Goal: Transaction & Acquisition: Subscribe to service/newsletter

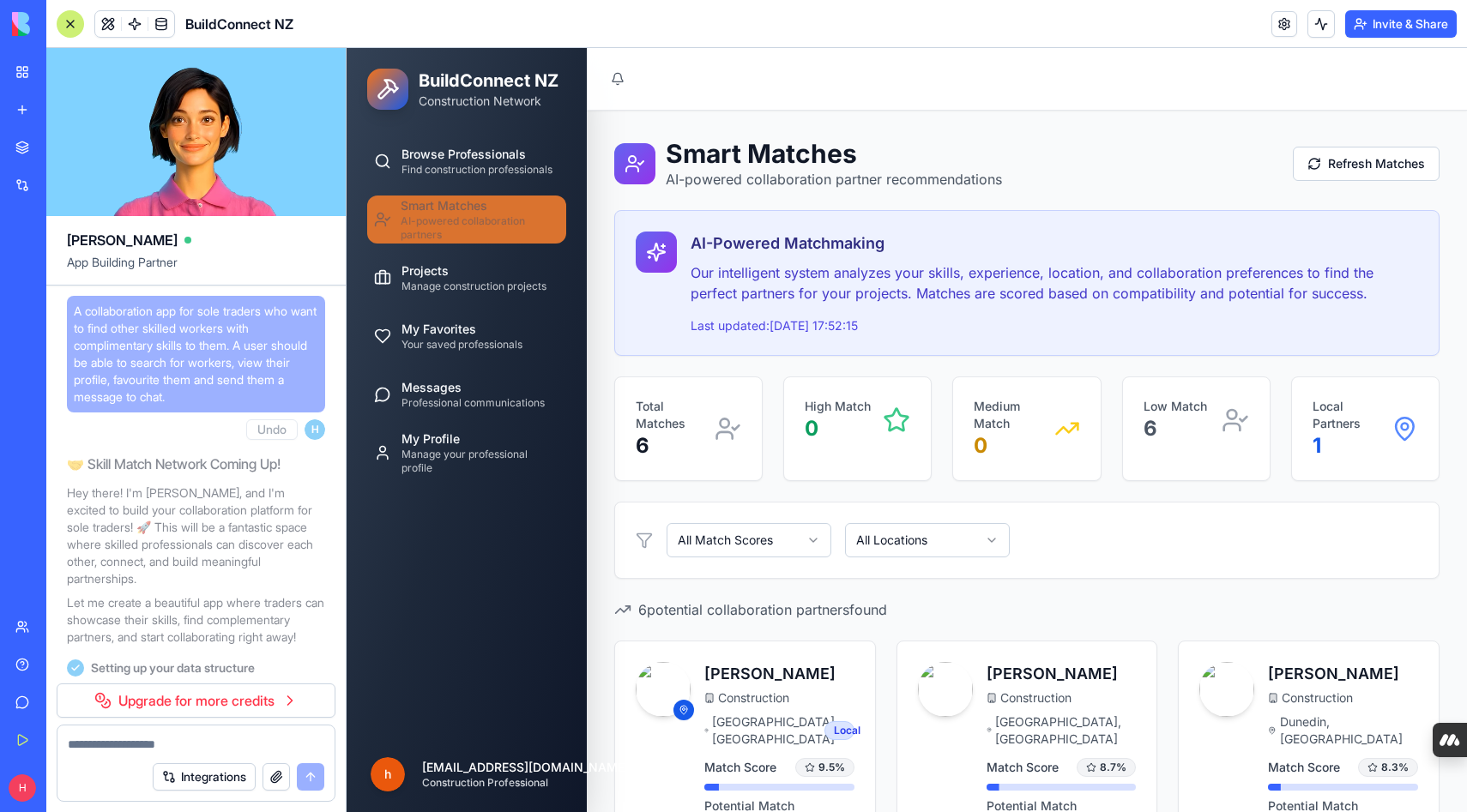
scroll to position [23046, 0]
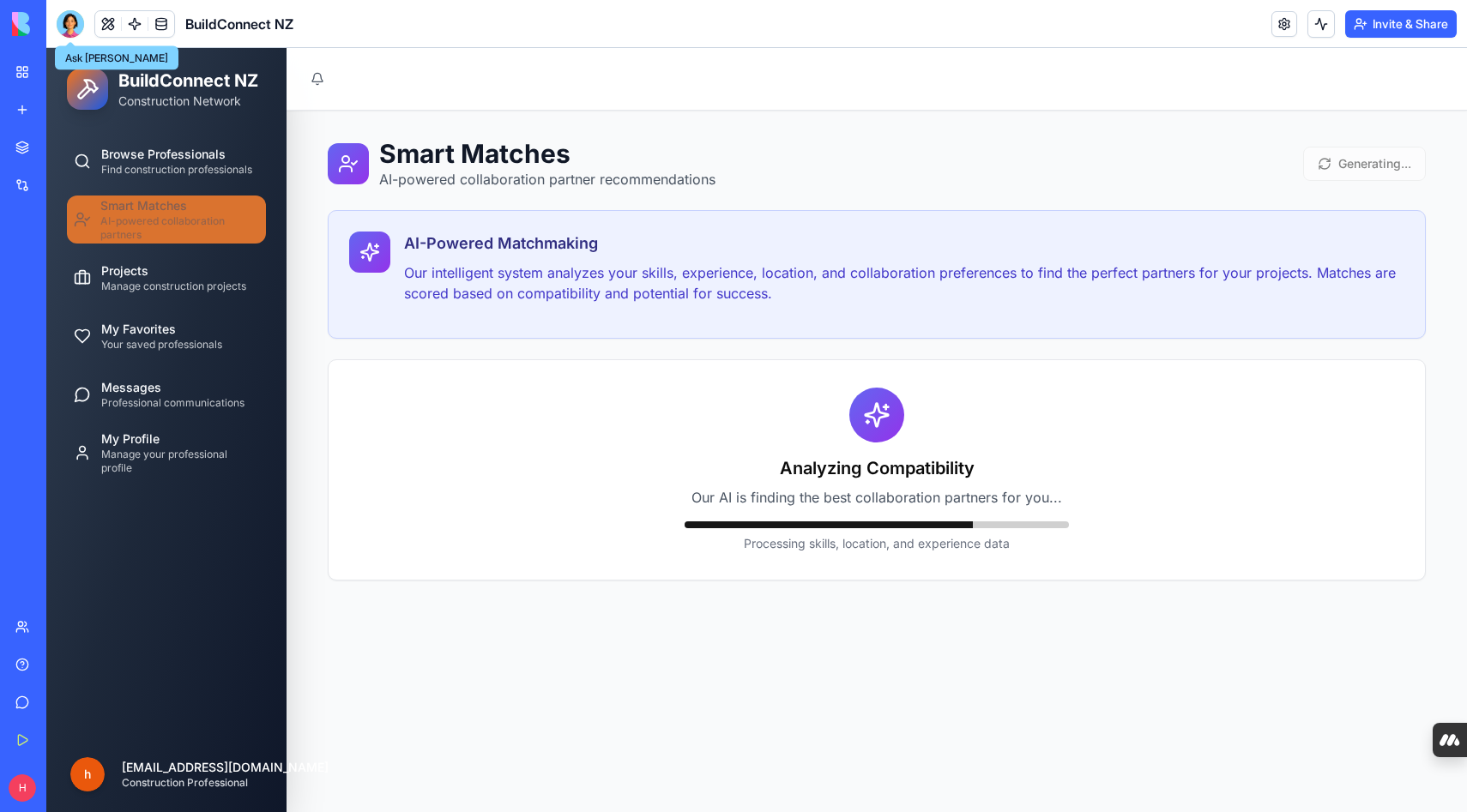
click at [77, 26] on div at bounding box center [70, 24] width 28 height 28
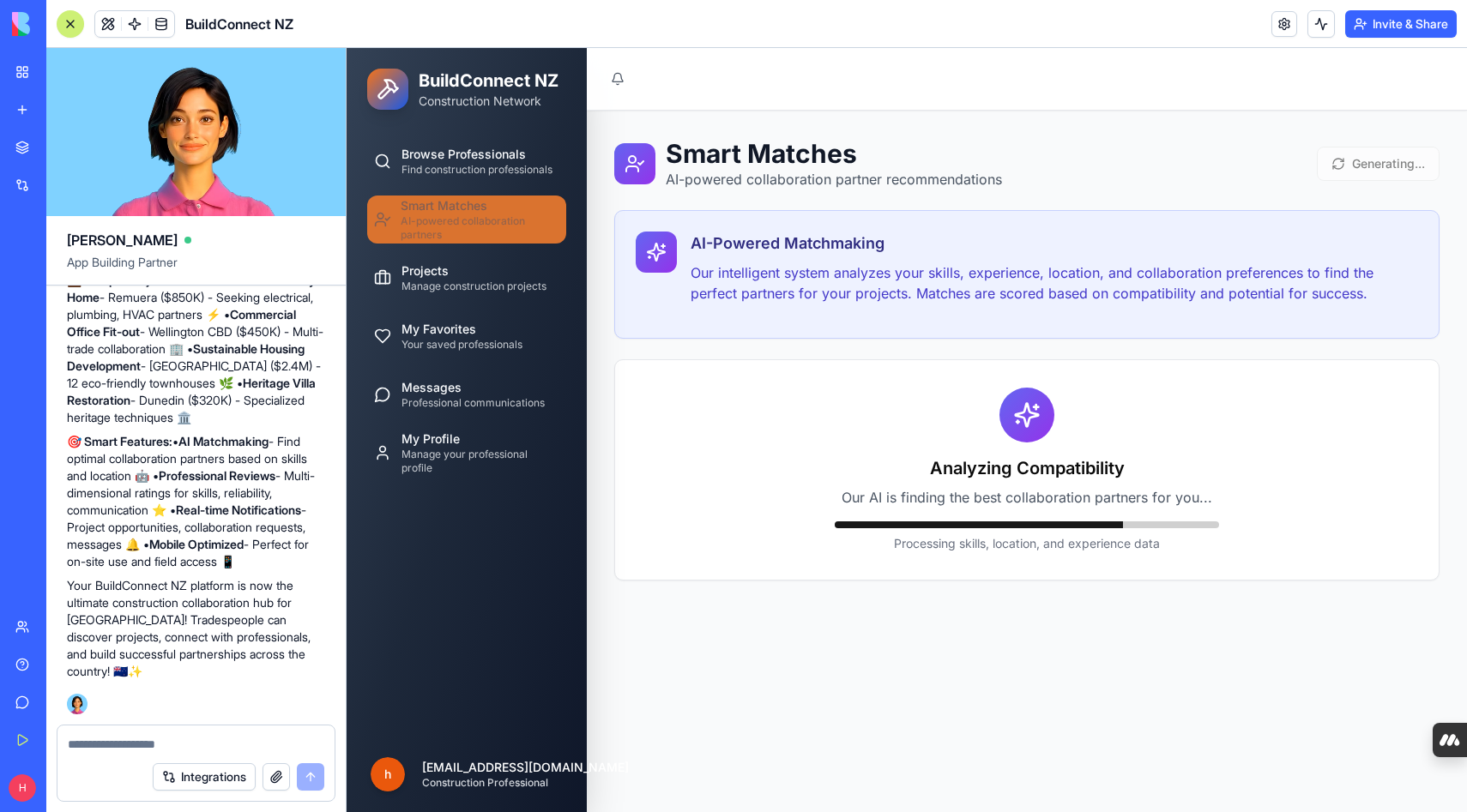
click at [113, 745] on textarea at bounding box center [195, 745] width 257 height 17
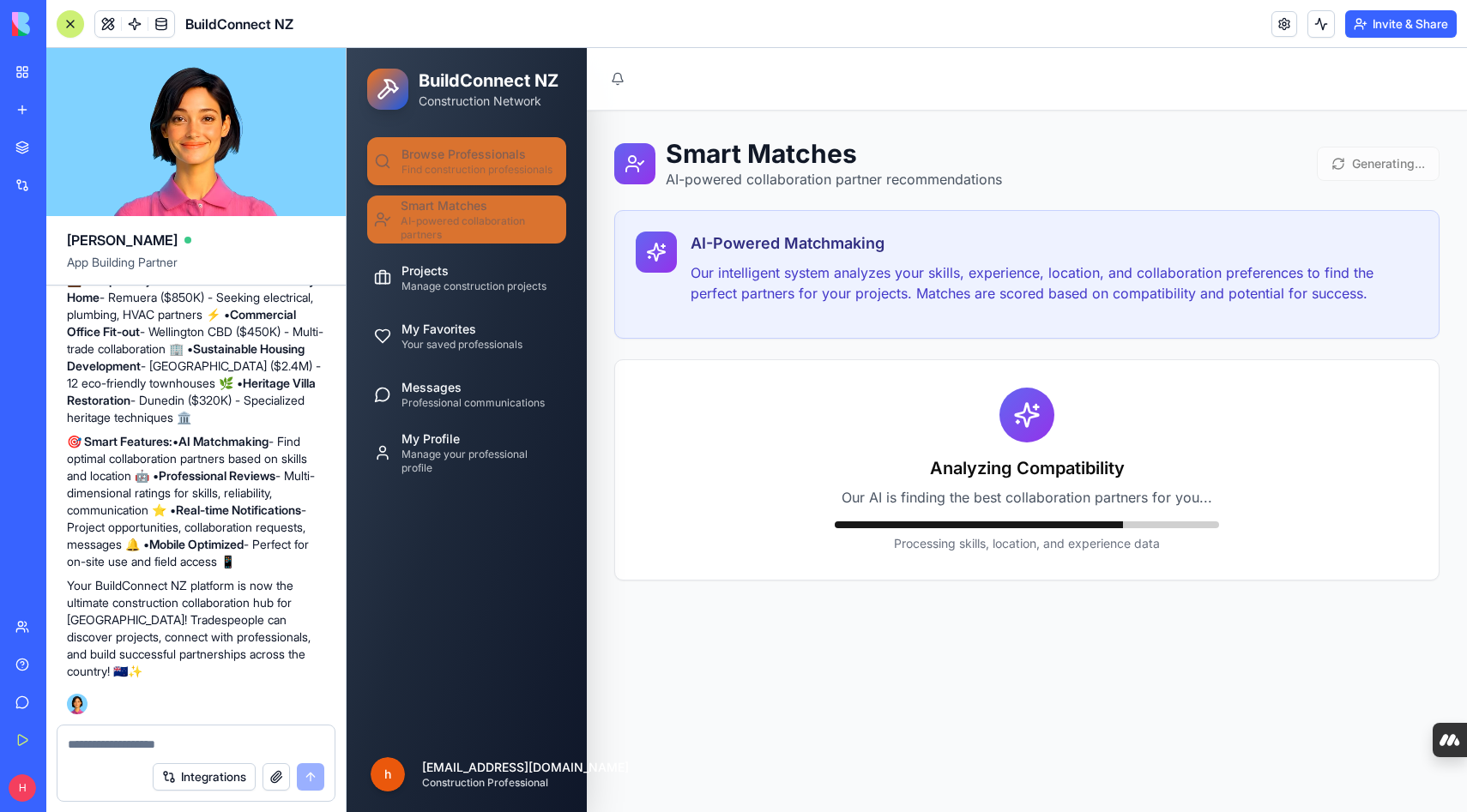
click at [458, 154] on span "Browse Professionals" at bounding box center [464, 155] width 125 height 17
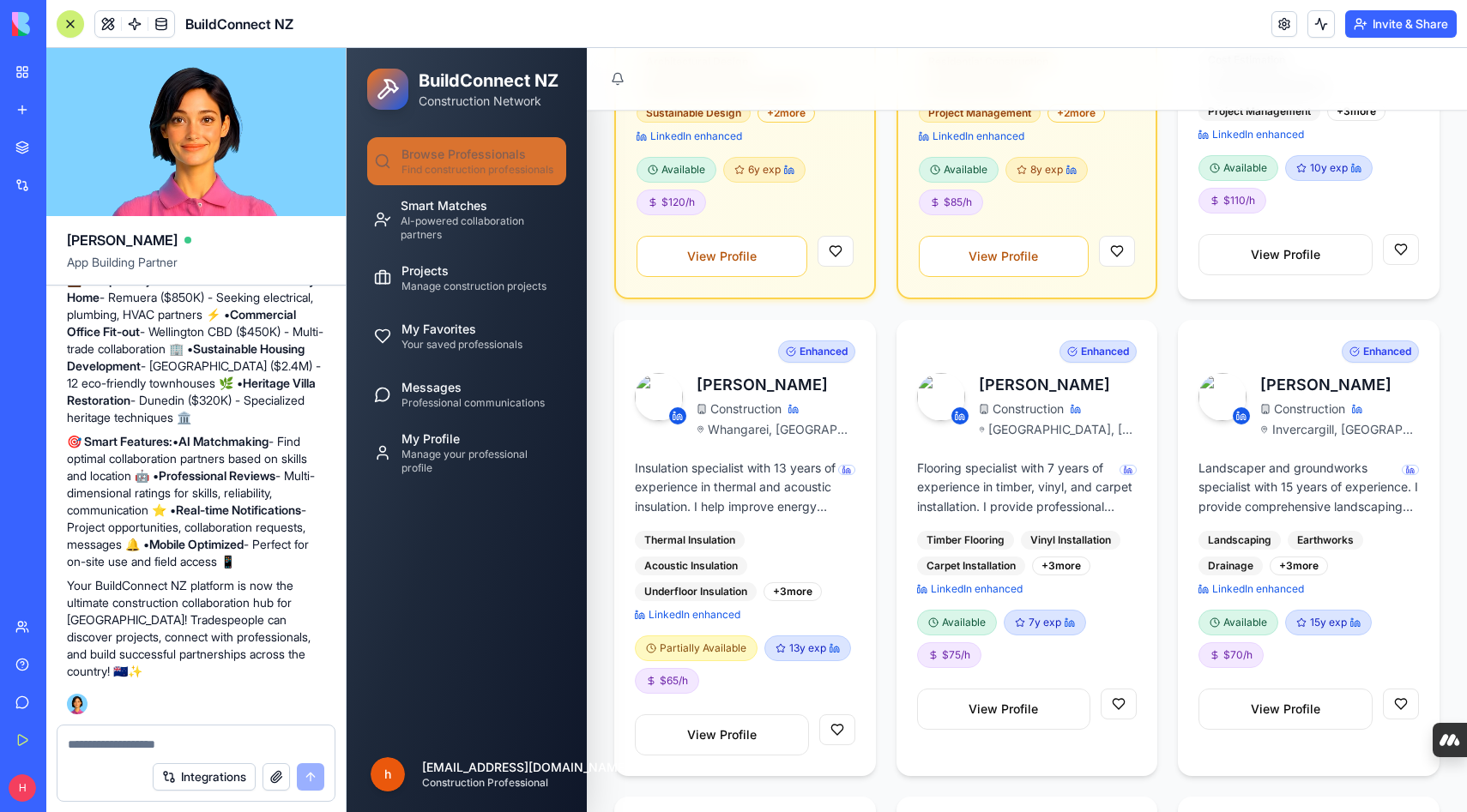
scroll to position [1142, 0]
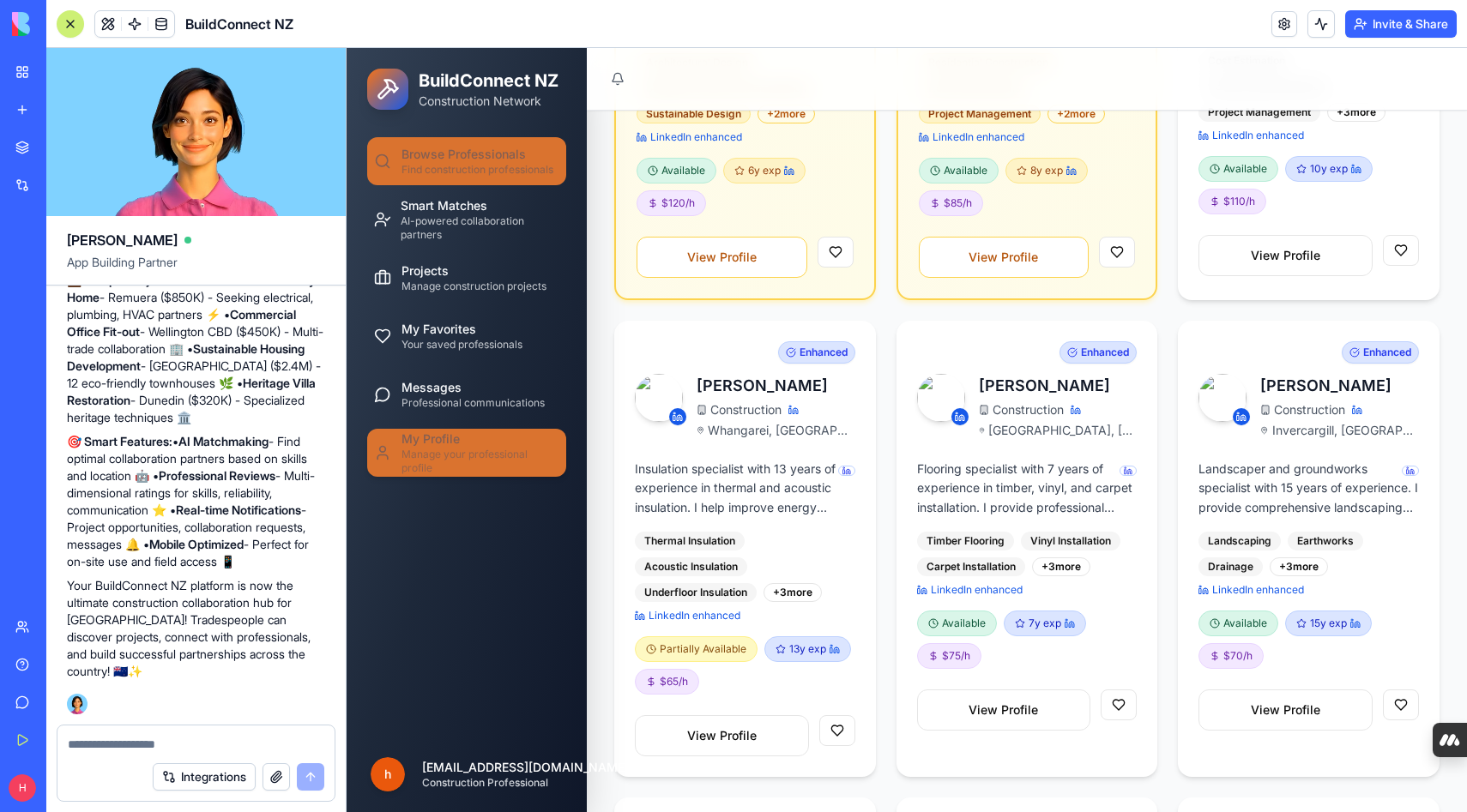
click at [472, 440] on div "My Profile Manage your professional profile" at bounding box center [480, 453] width 158 height 45
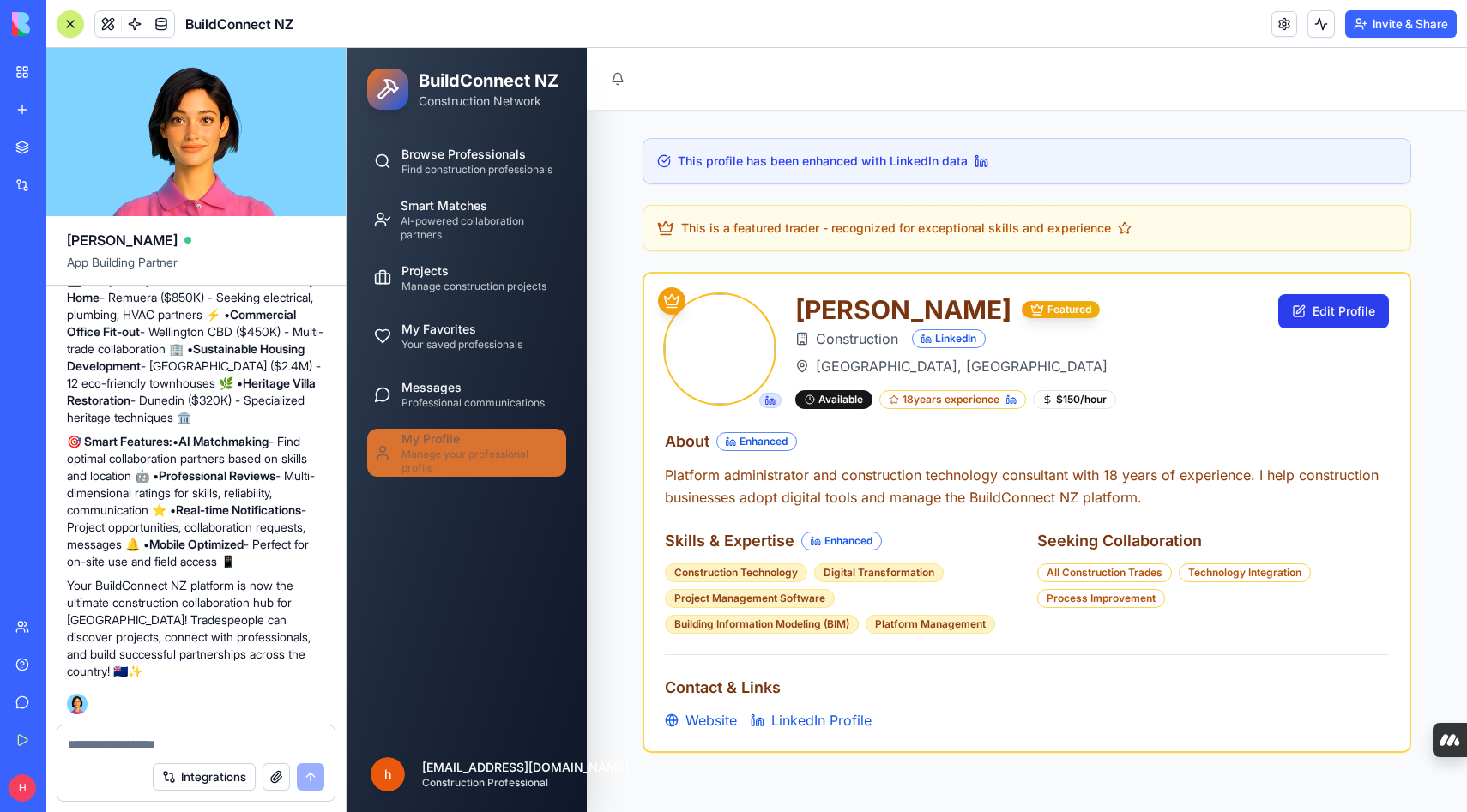
click at [1329, 311] on button "Edit Profile" at bounding box center [1334, 311] width 111 height 35
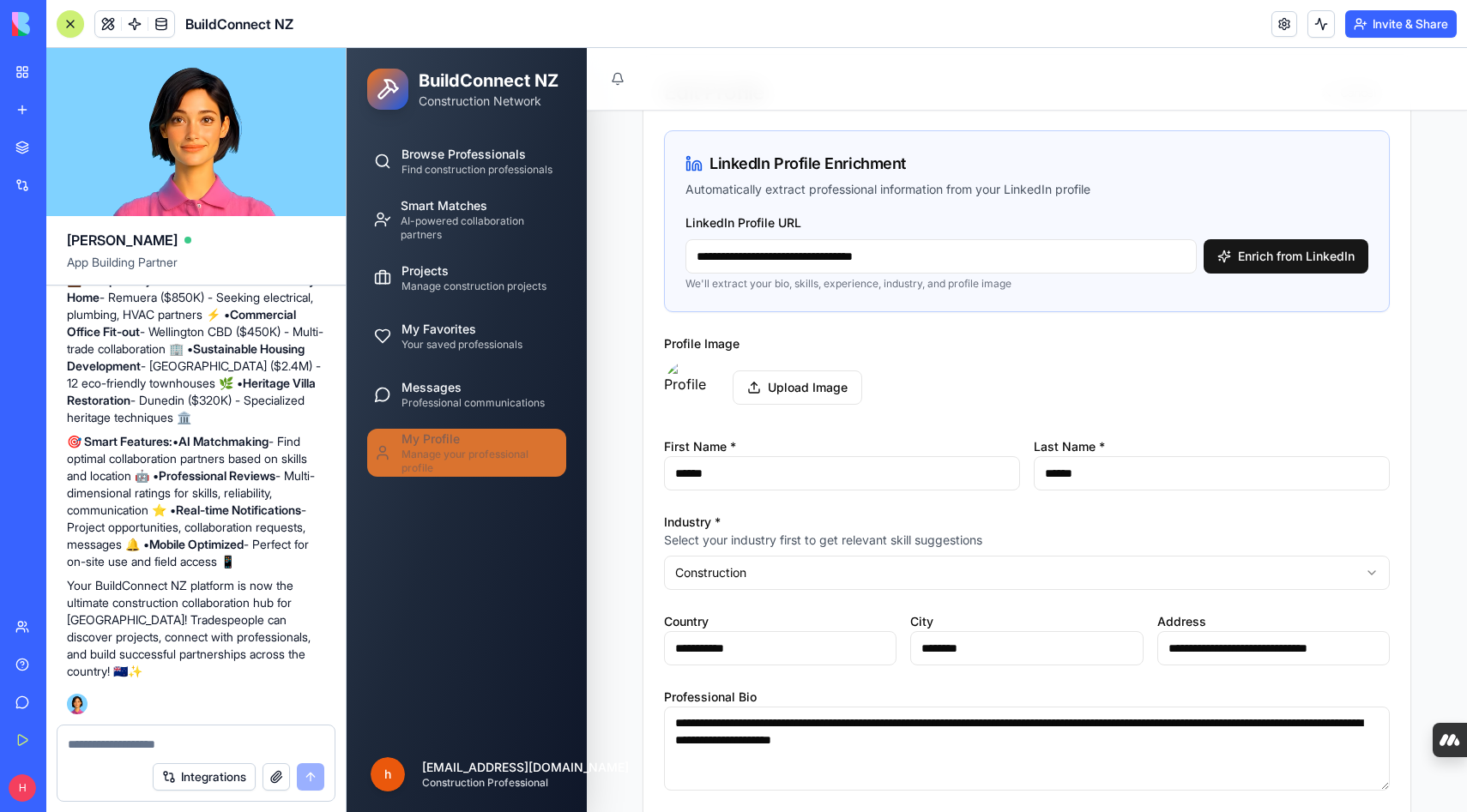
scroll to position [81, 0]
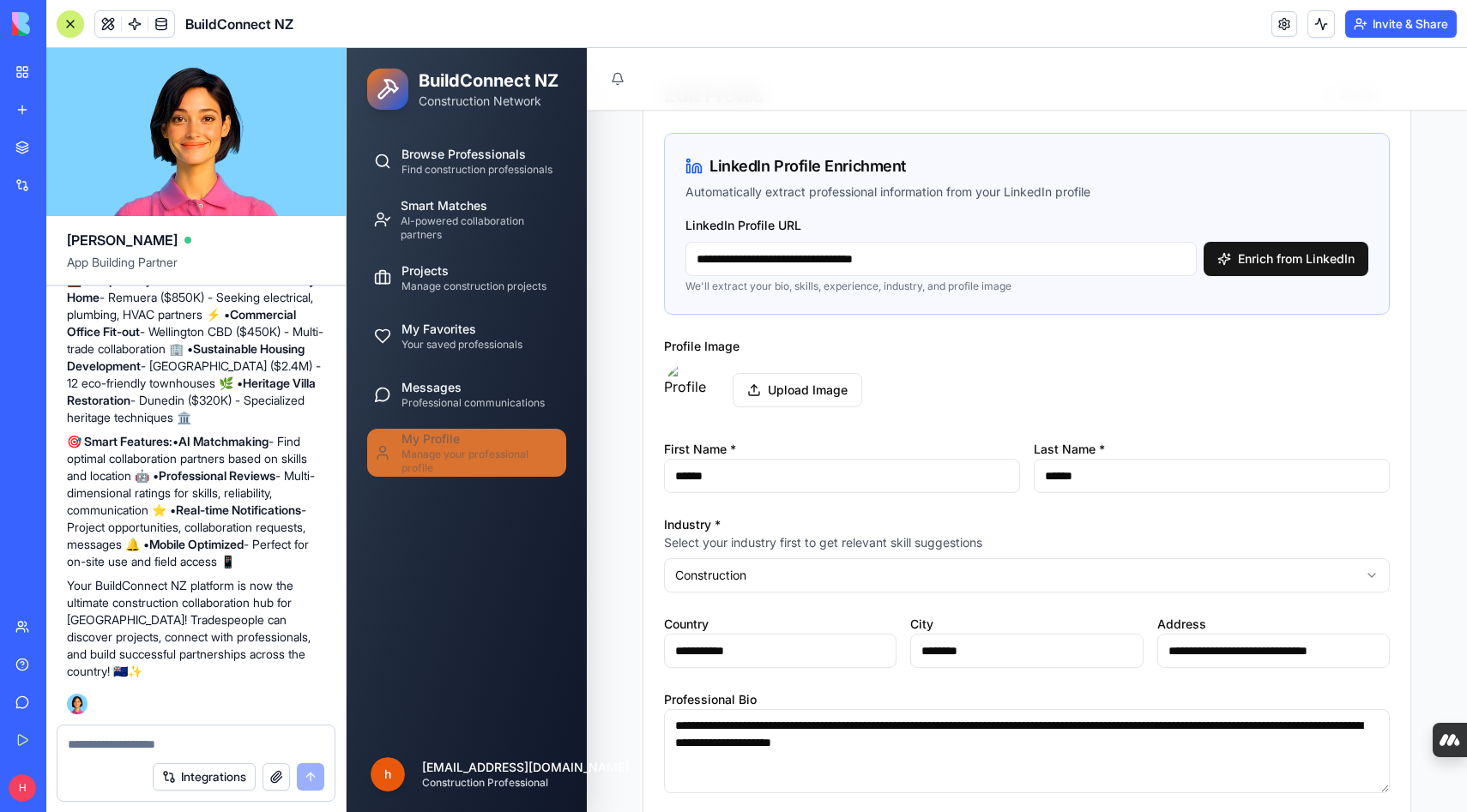
click at [1012, 578] on html "**********" at bounding box center [907, 736] width 1121 height 1540
click at [199, 743] on textarea at bounding box center [195, 745] width 257 height 17
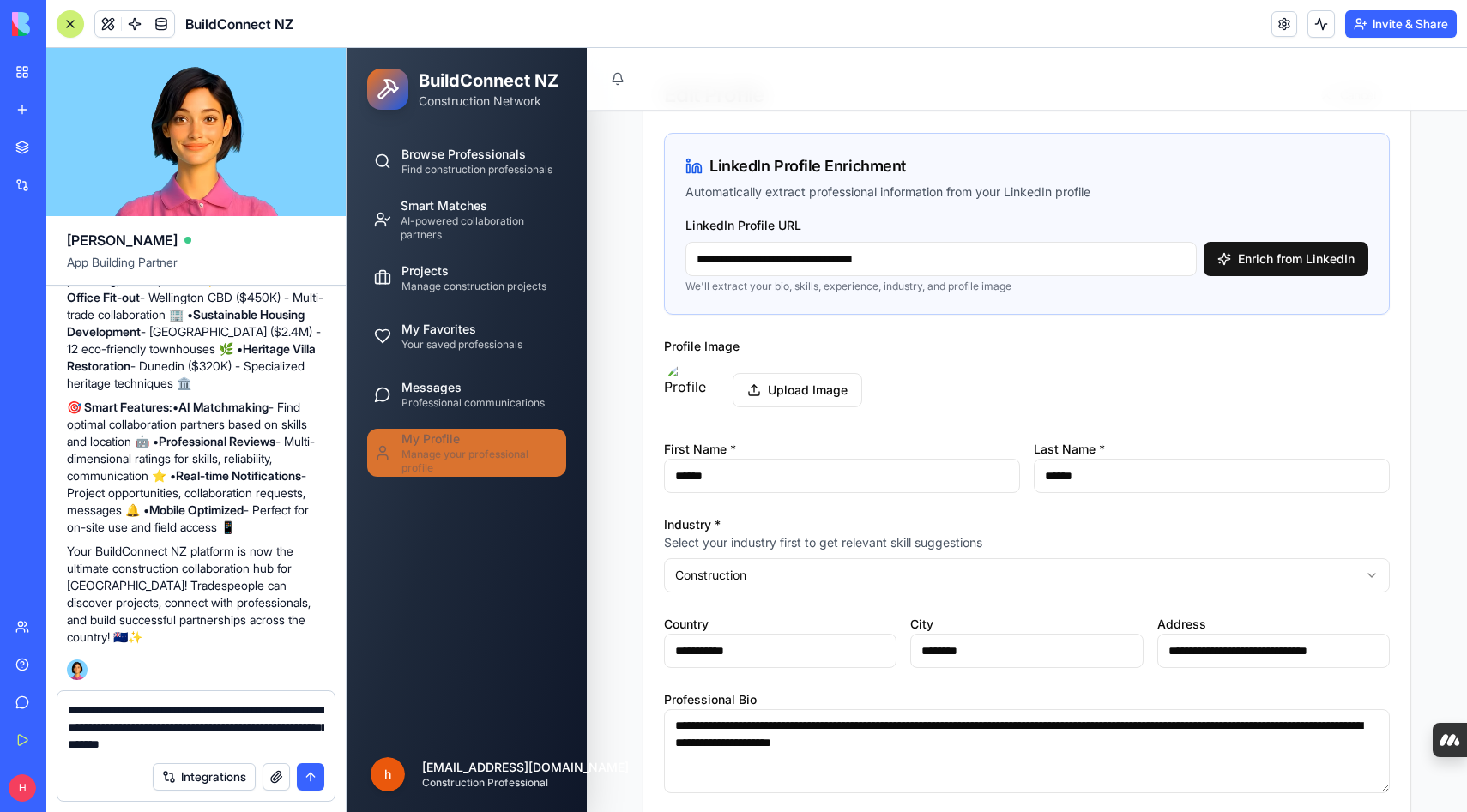
type textarea "**********"
click at [311, 777] on button "submit" at bounding box center [311, 777] width 28 height 28
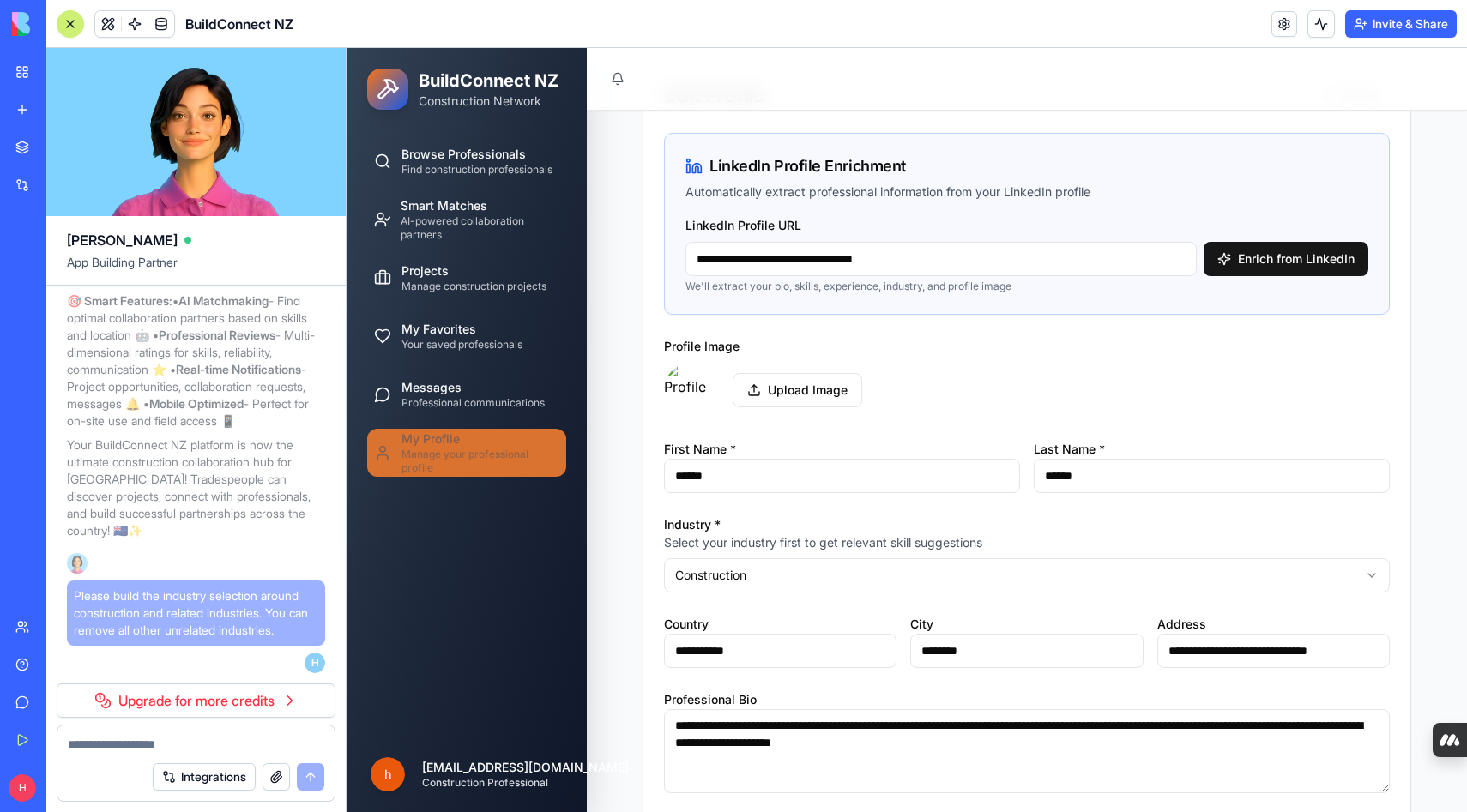
scroll to position [22936, 0]
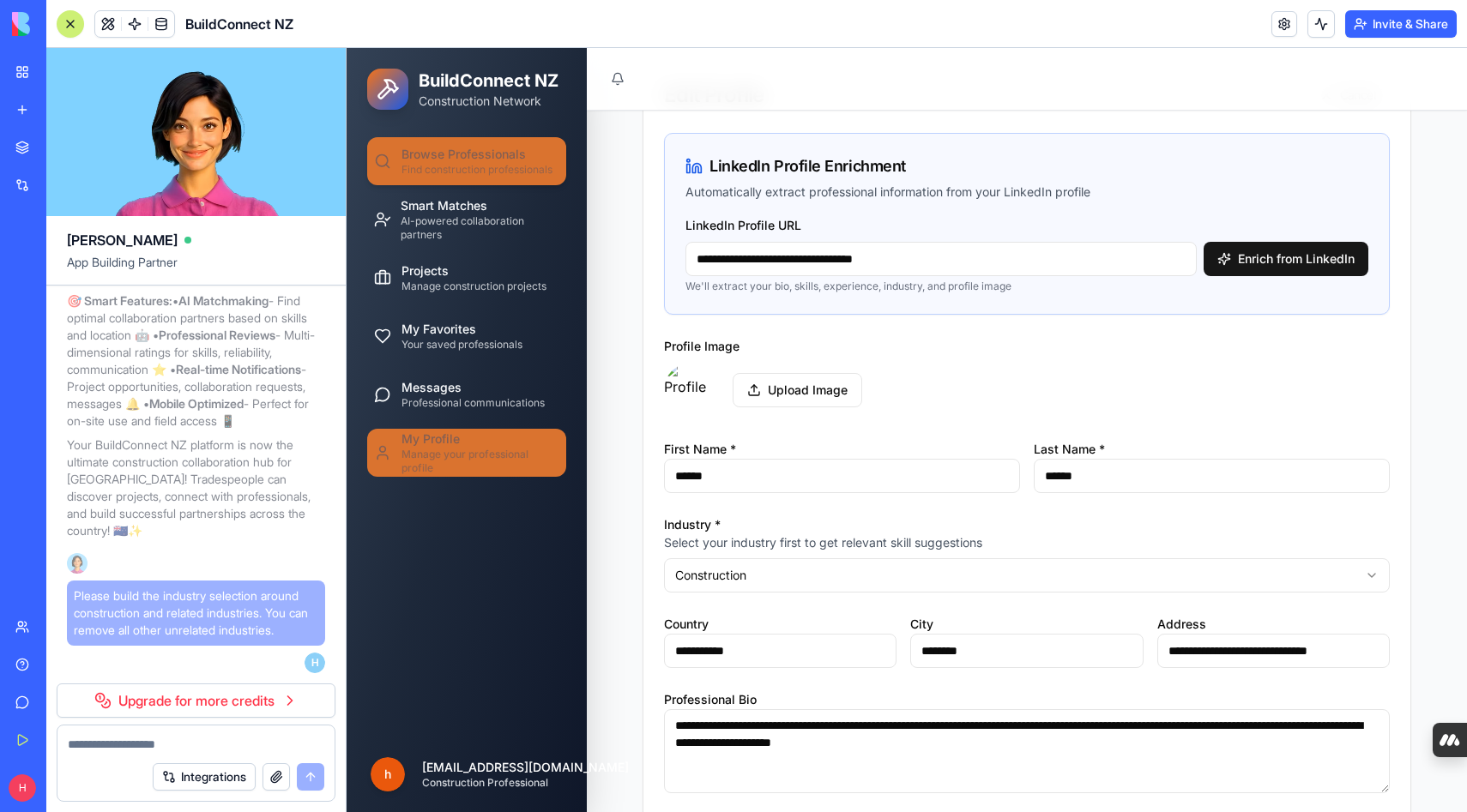
click at [432, 161] on span "Browse Professionals" at bounding box center [464, 155] width 125 height 17
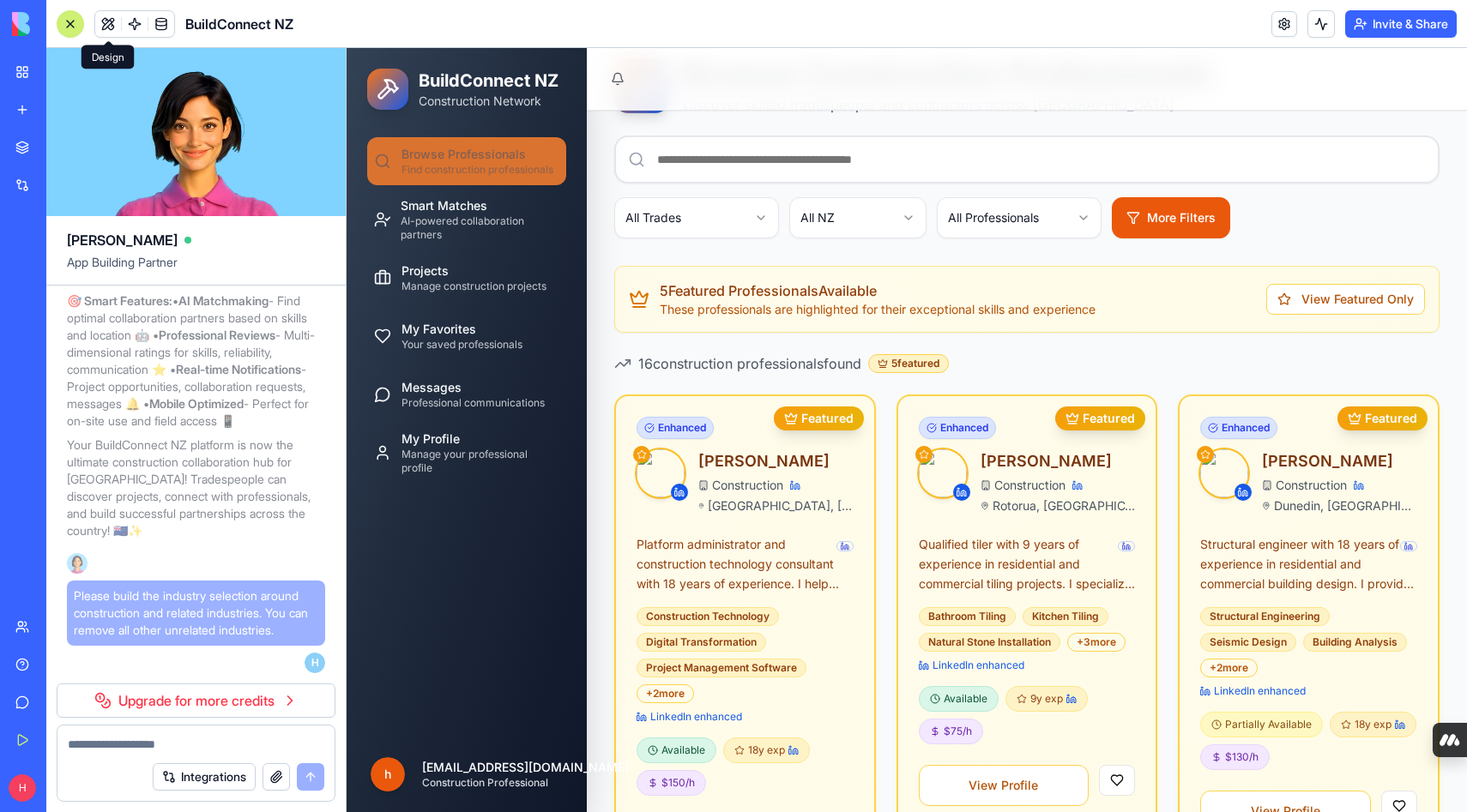
click at [74, 25] on div at bounding box center [70, 24] width 14 height 14
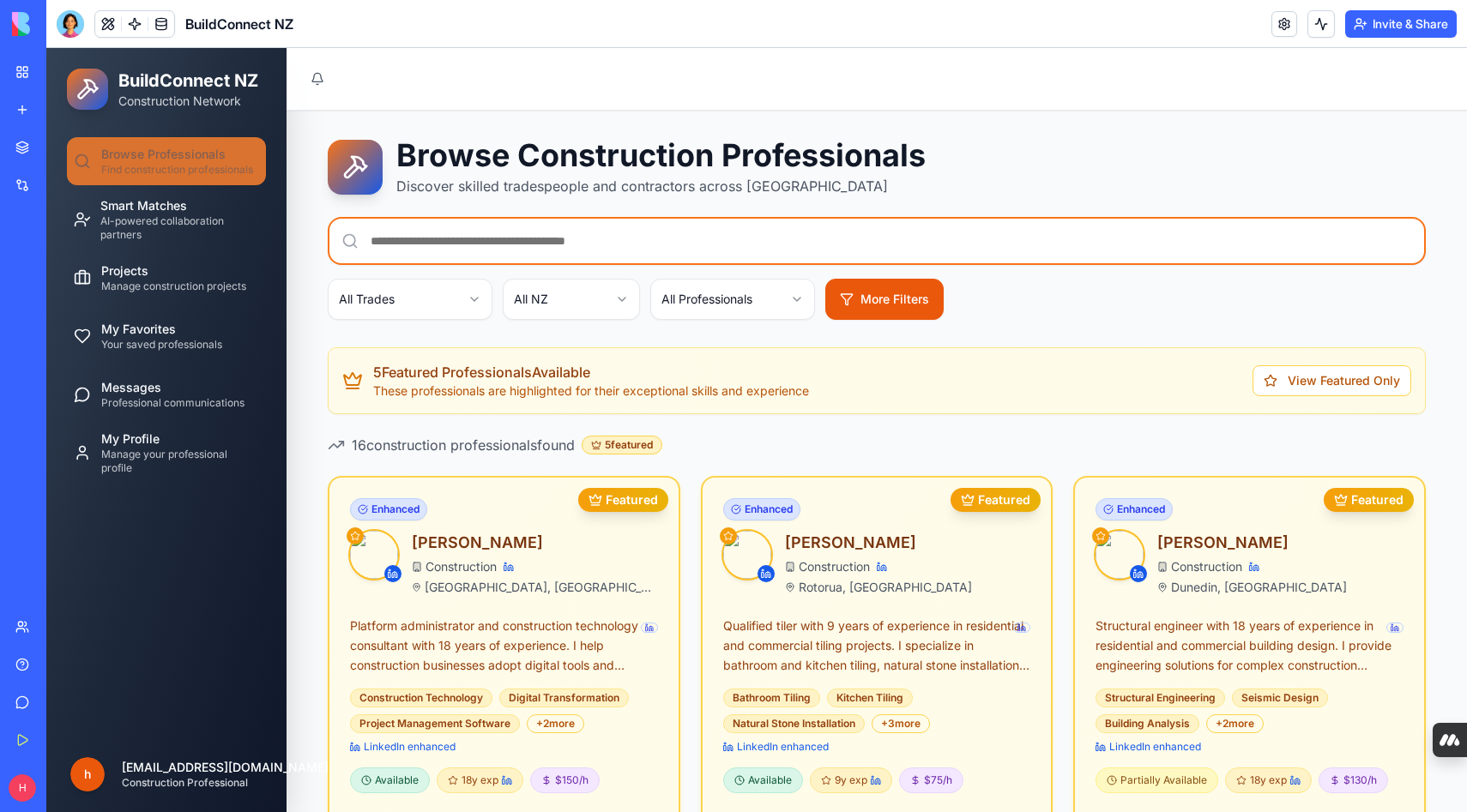
click at [544, 247] on input at bounding box center [877, 241] width 1099 height 48
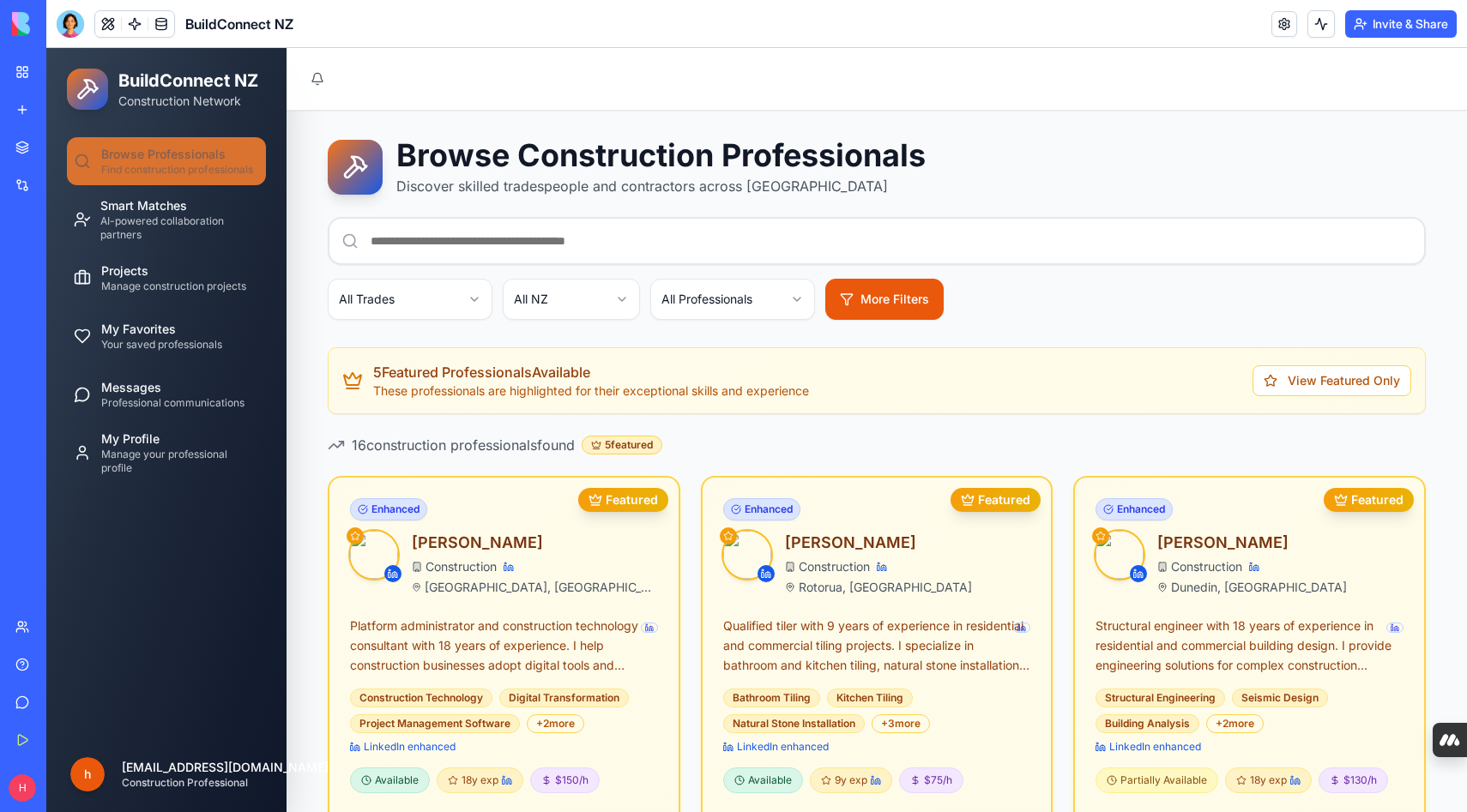
click at [570, 190] on p "Discover skilled tradespeople and contractors across New Zealand" at bounding box center [661, 186] width 529 height 21
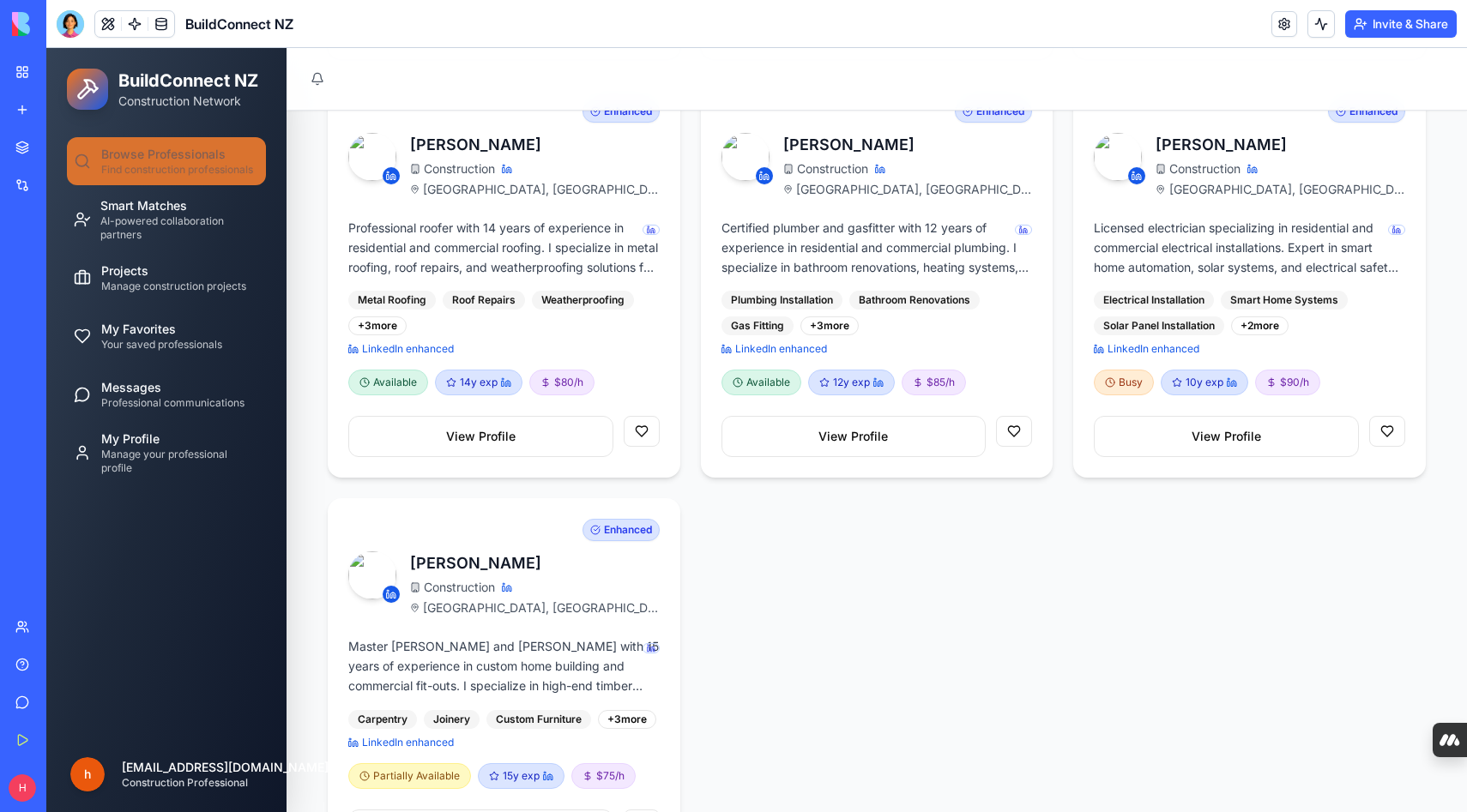
scroll to position [2215, 0]
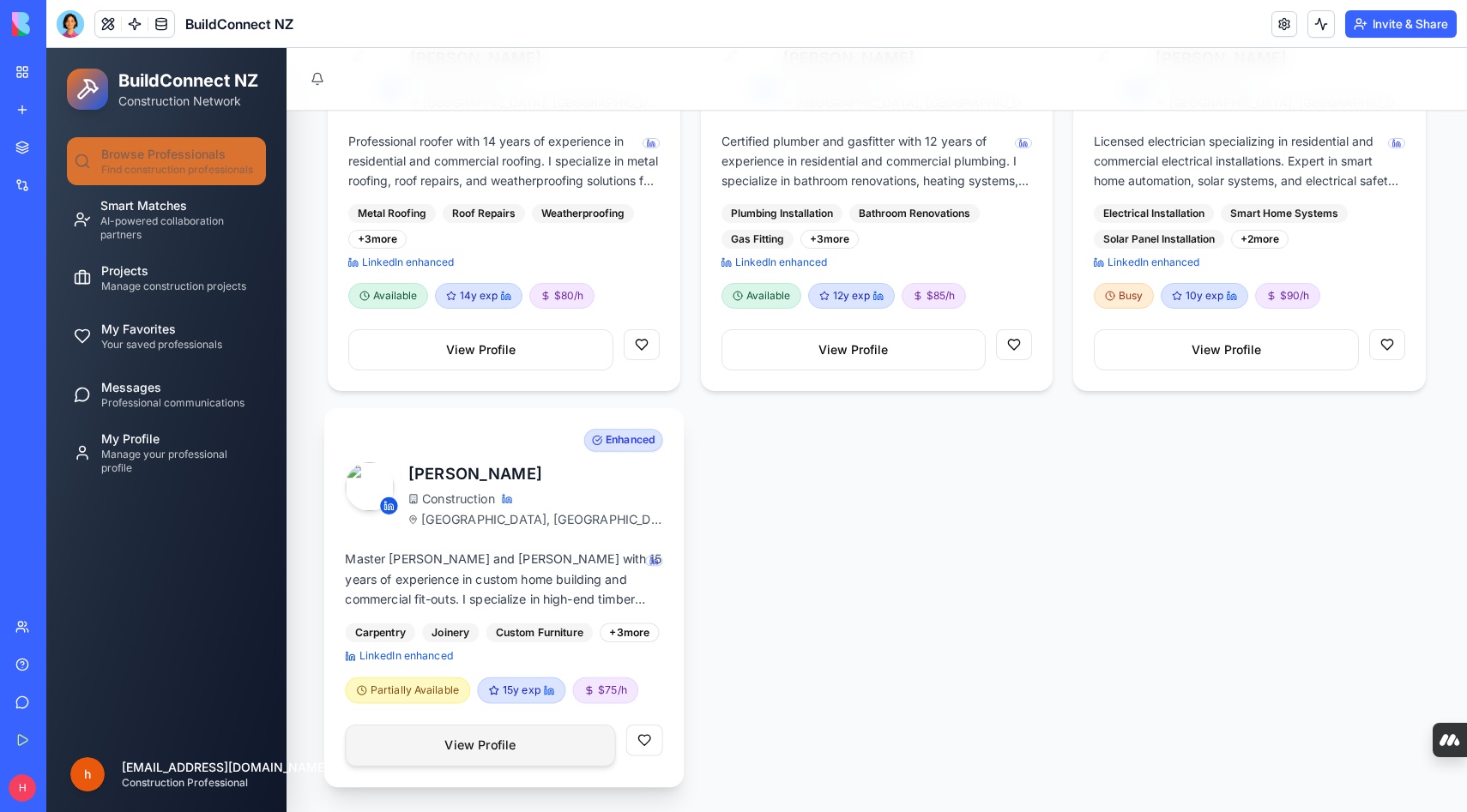
click at [488, 747] on button "View Profile" at bounding box center [480, 745] width 270 height 42
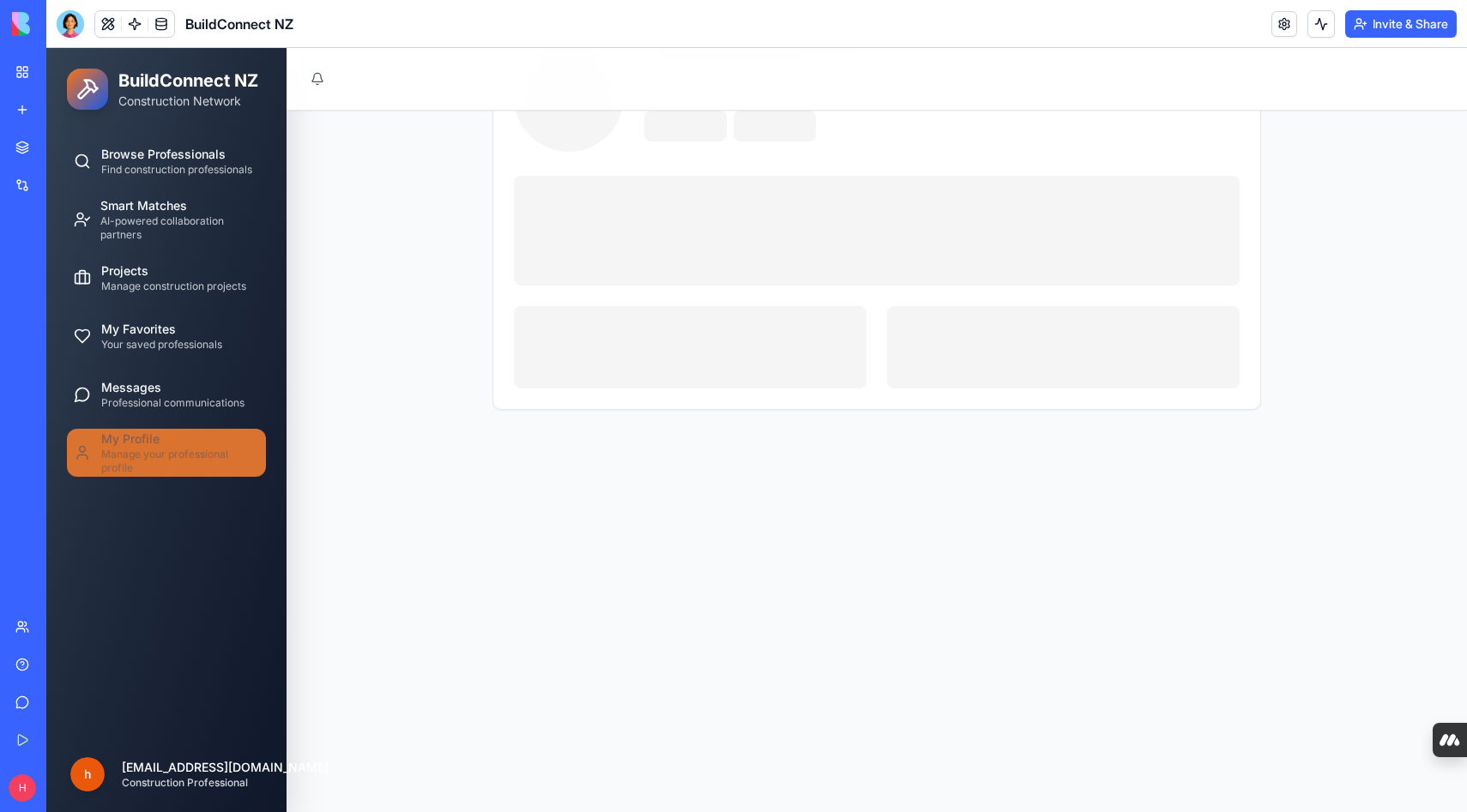
scroll to position [118, 0]
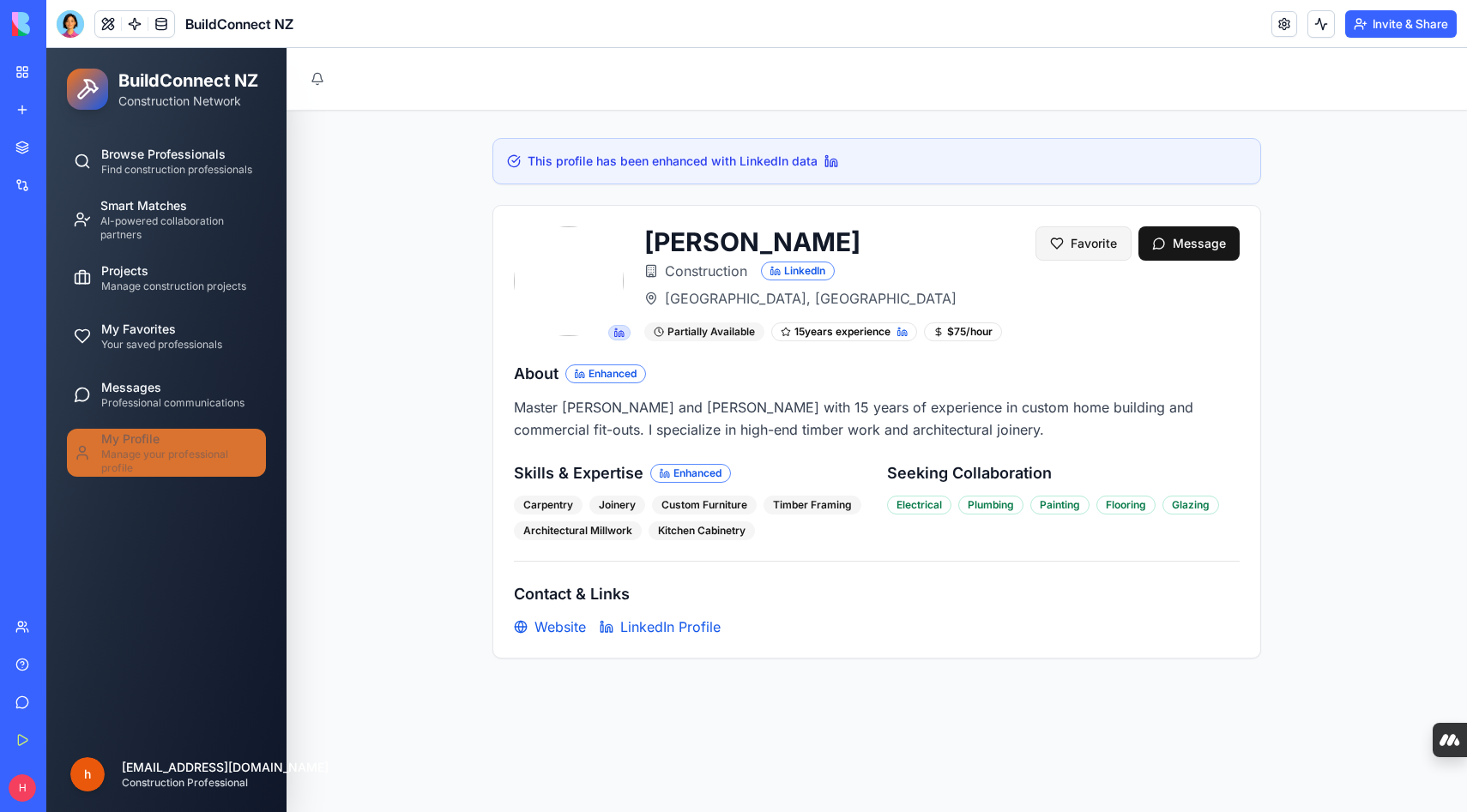
click at [1073, 242] on button "Favorite" at bounding box center [1083, 244] width 96 height 35
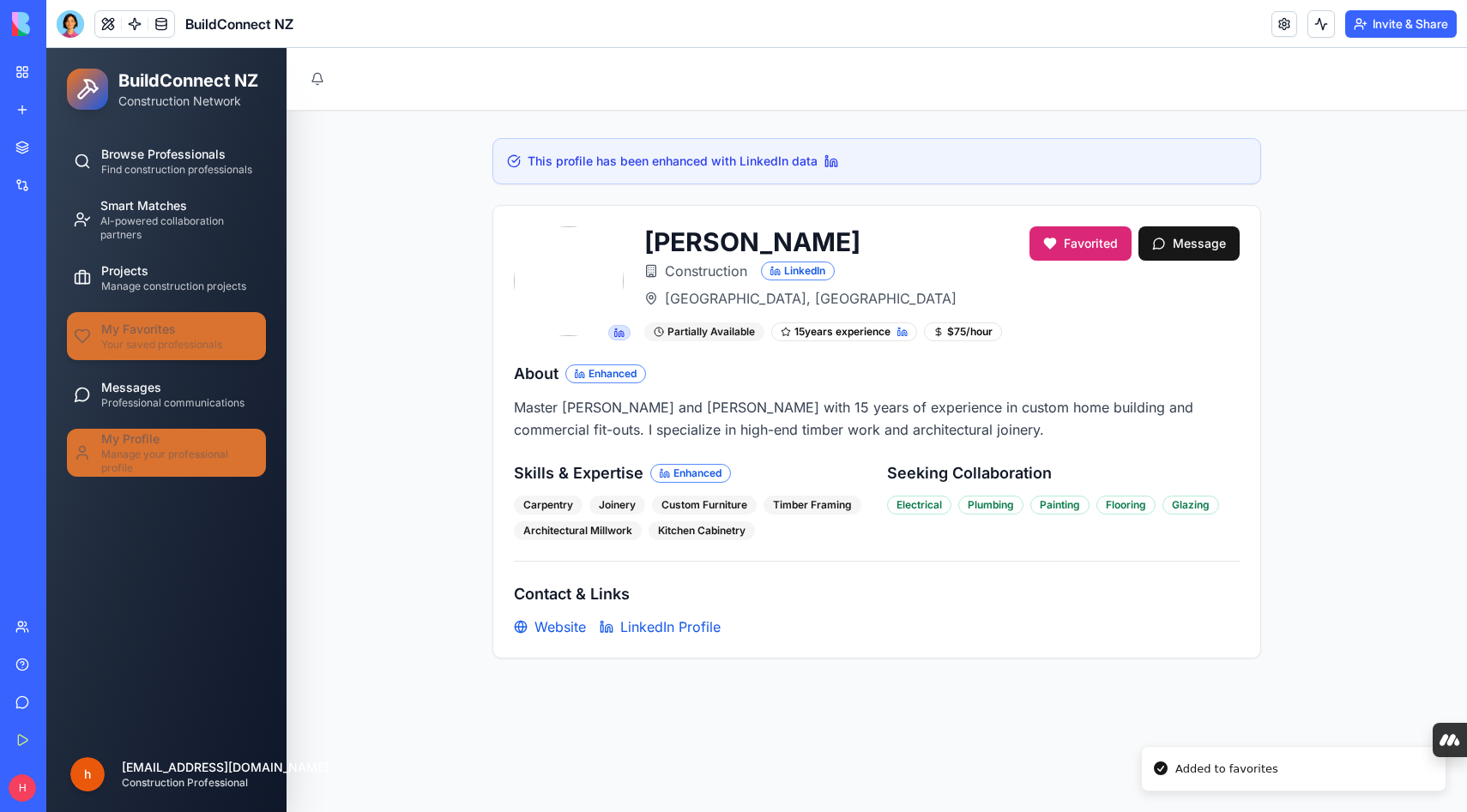
click at [156, 332] on span "My Favorites" at bounding box center [138, 329] width 74 height 17
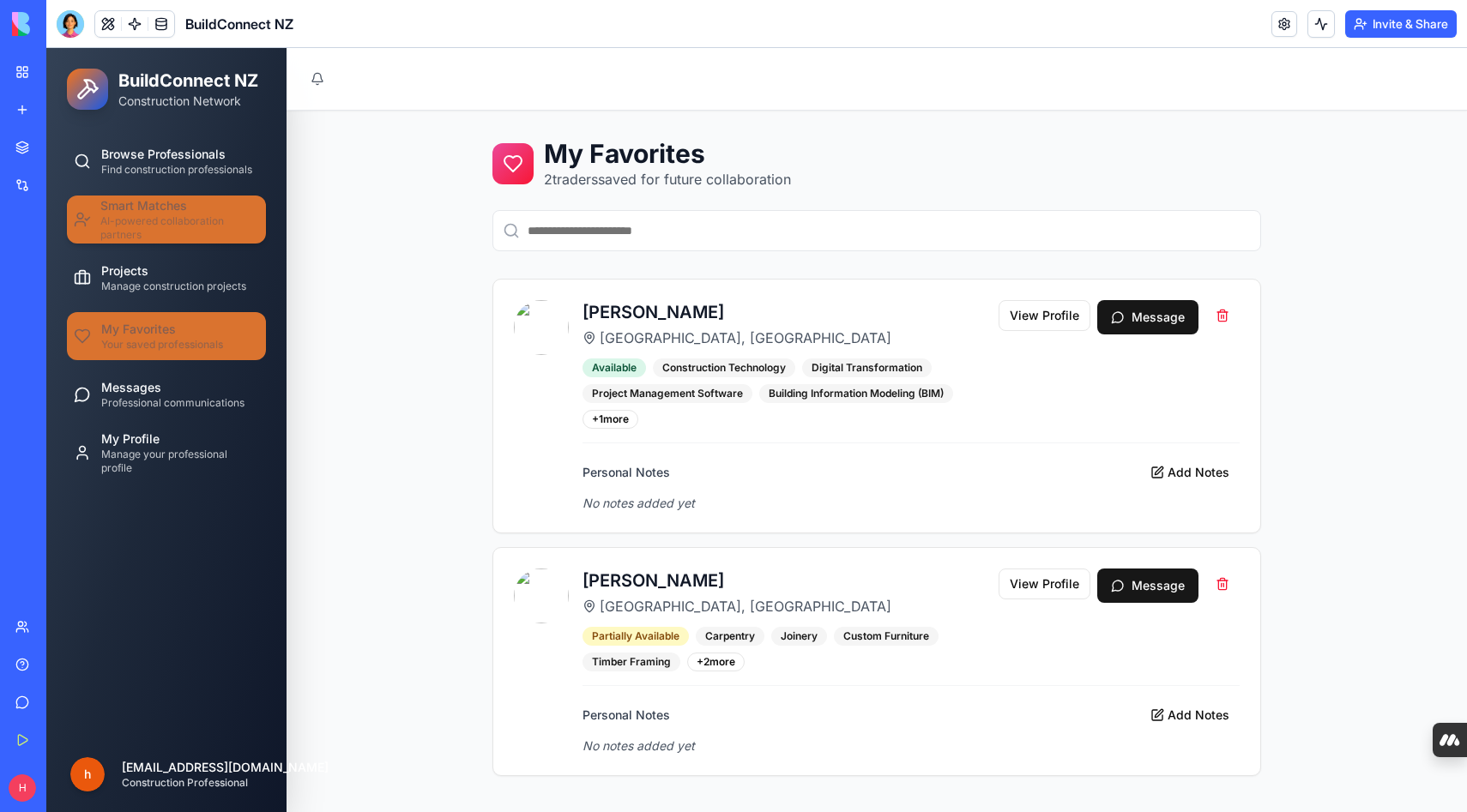
click at [164, 233] on span "AI-powered collaboration partners" at bounding box center [180, 228] width 159 height 28
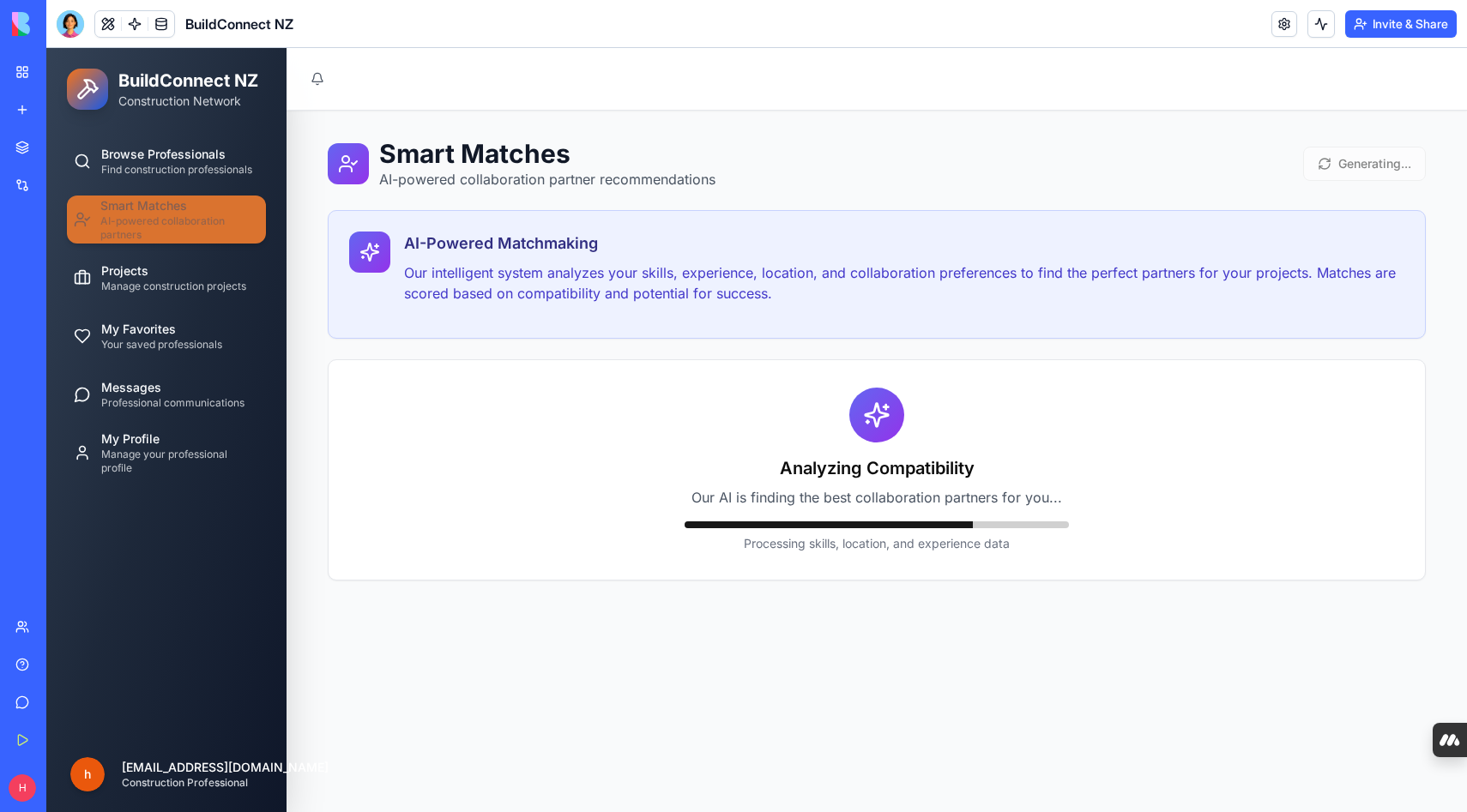
click at [182, 221] on span "AI-powered collaboration partners" at bounding box center [180, 228] width 159 height 28
click at [181, 172] on span "Find construction professionals" at bounding box center [176, 169] width 151 height 14
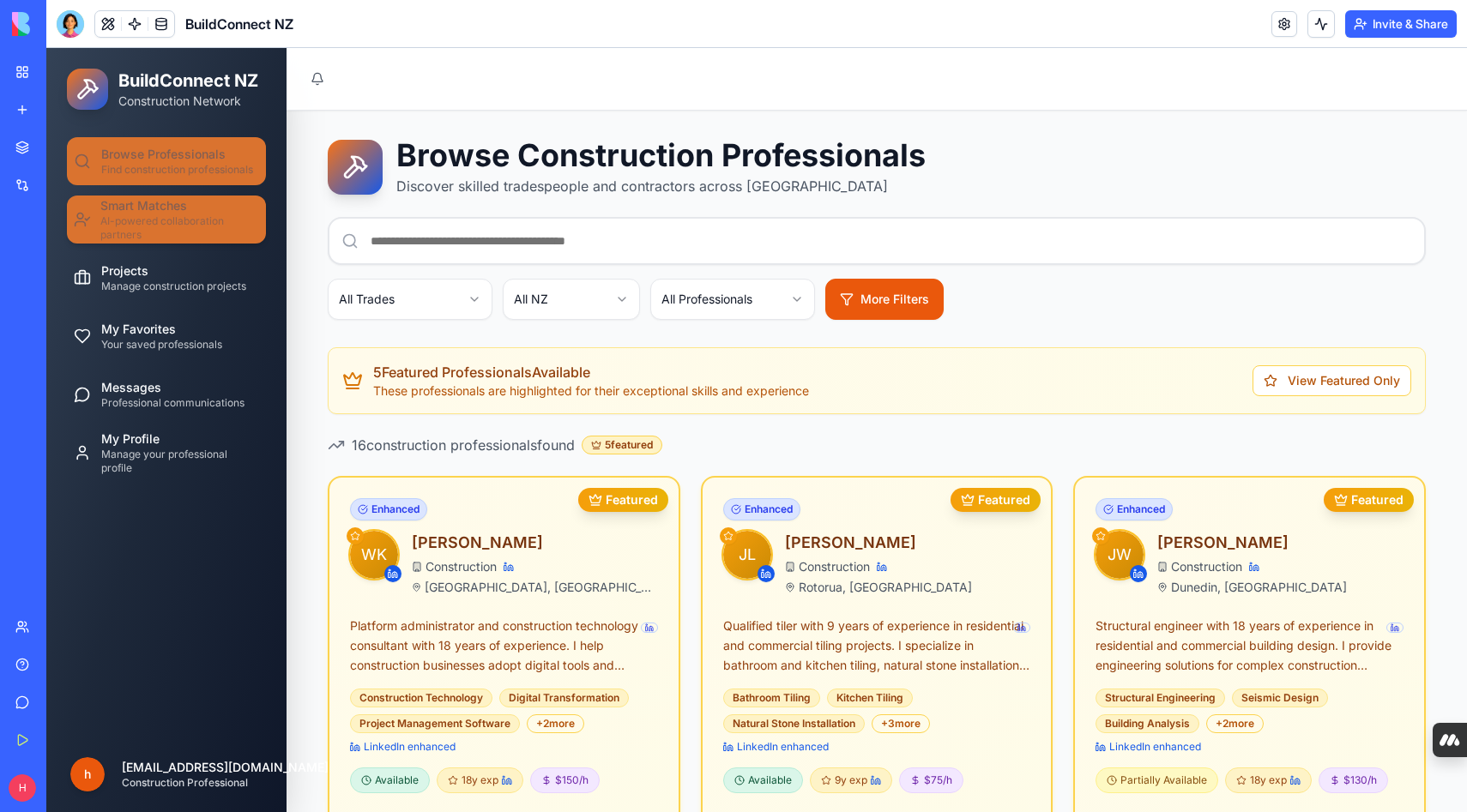
click at [181, 214] on span "AI-powered collaboration partners" at bounding box center [180, 228] width 159 height 28
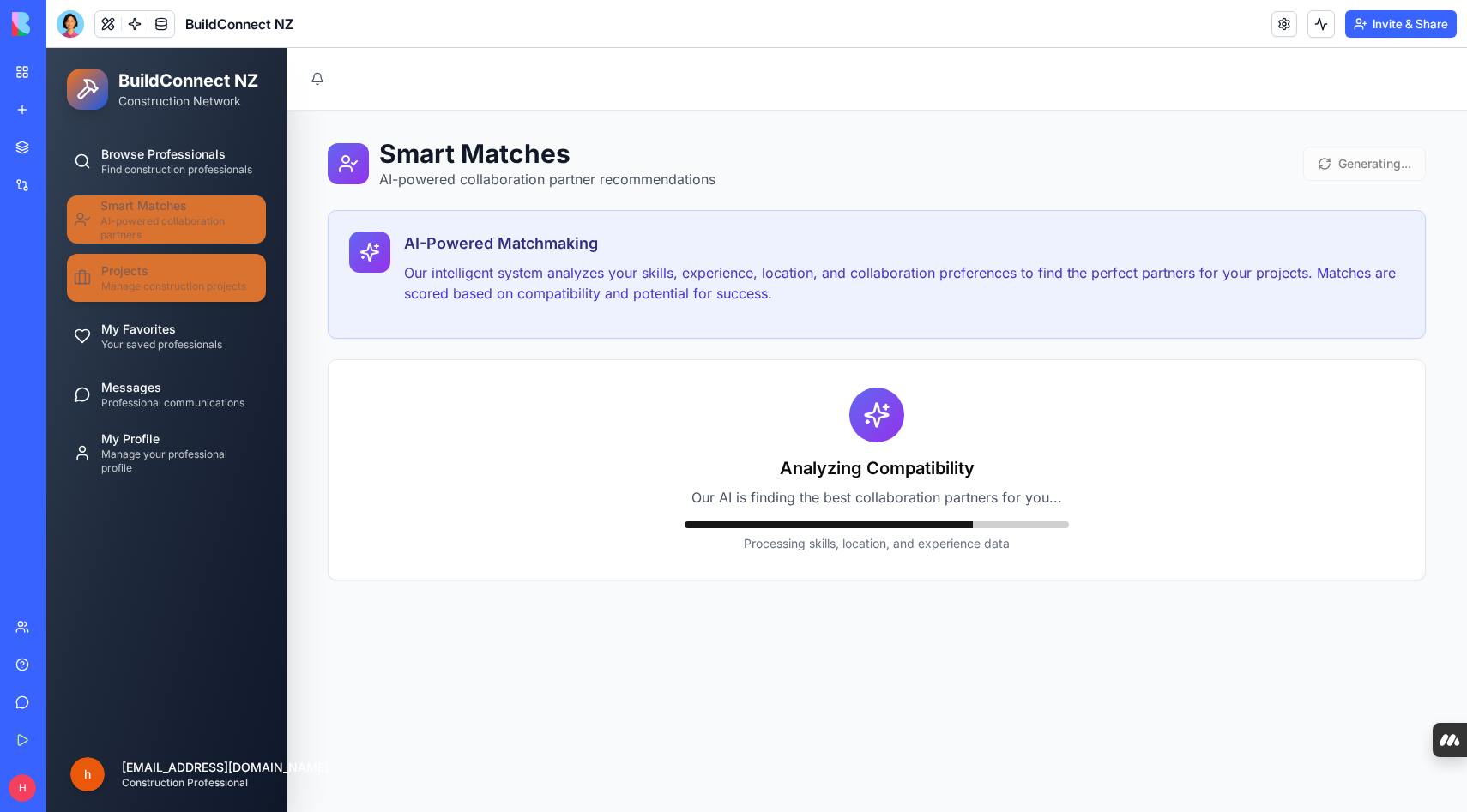
click at [161, 284] on span "Manage construction projects" at bounding box center [174, 286] width 145 height 14
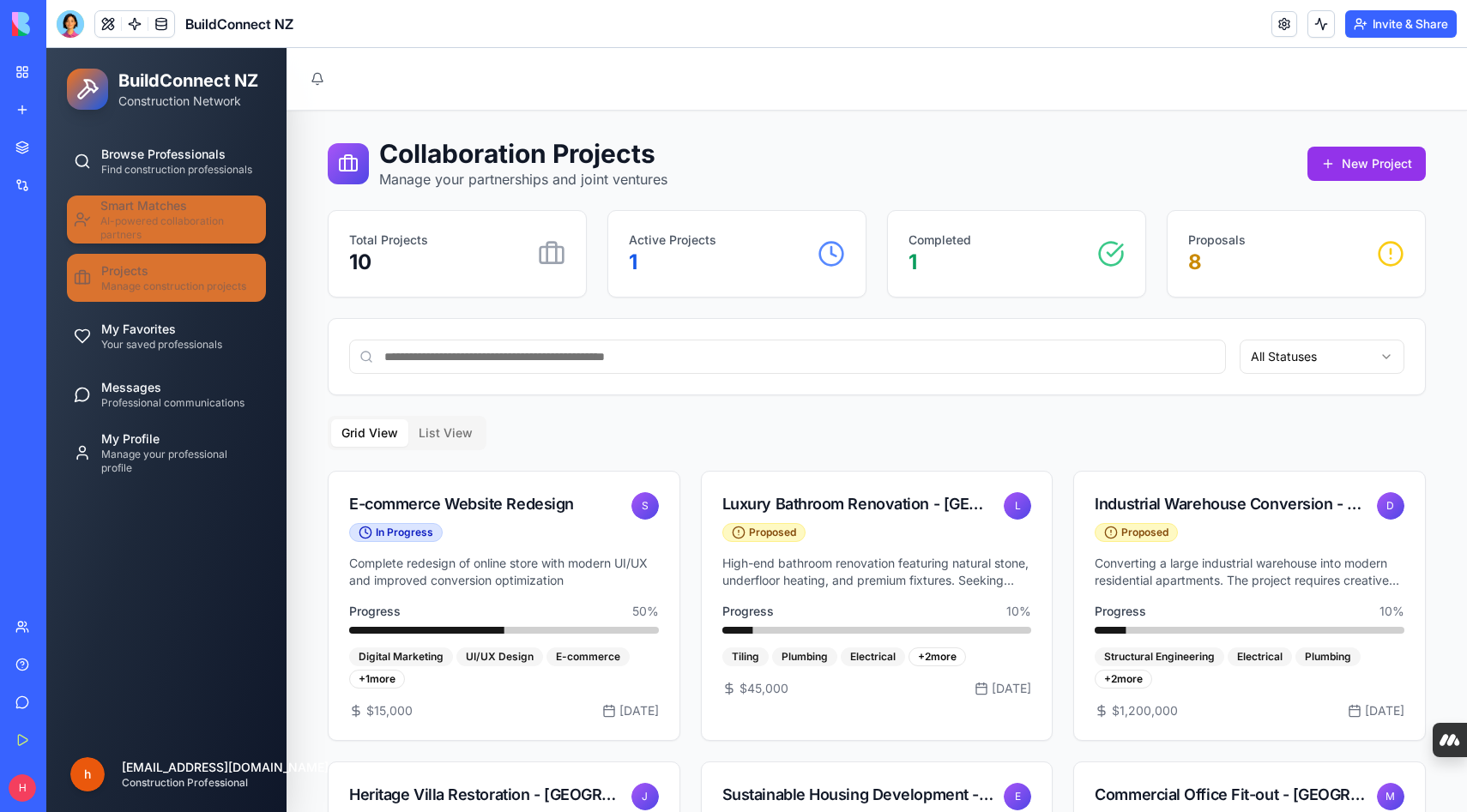
click at [163, 214] on span "AI-powered collaboration partners" at bounding box center [180, 228] width 159 height 28
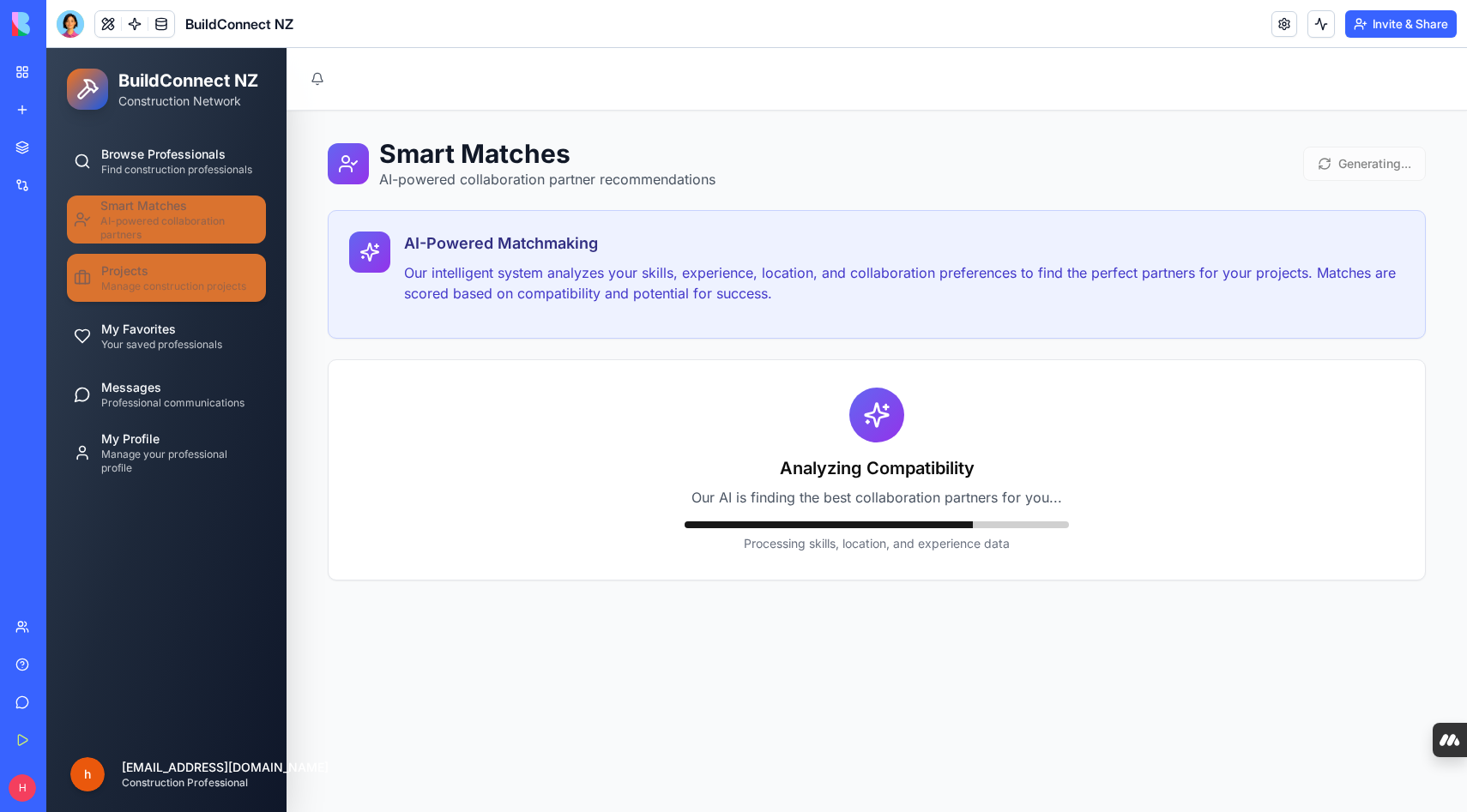
click at [145, 272] on span "Projects" at bounding box center [125, 272] width 48 height 17
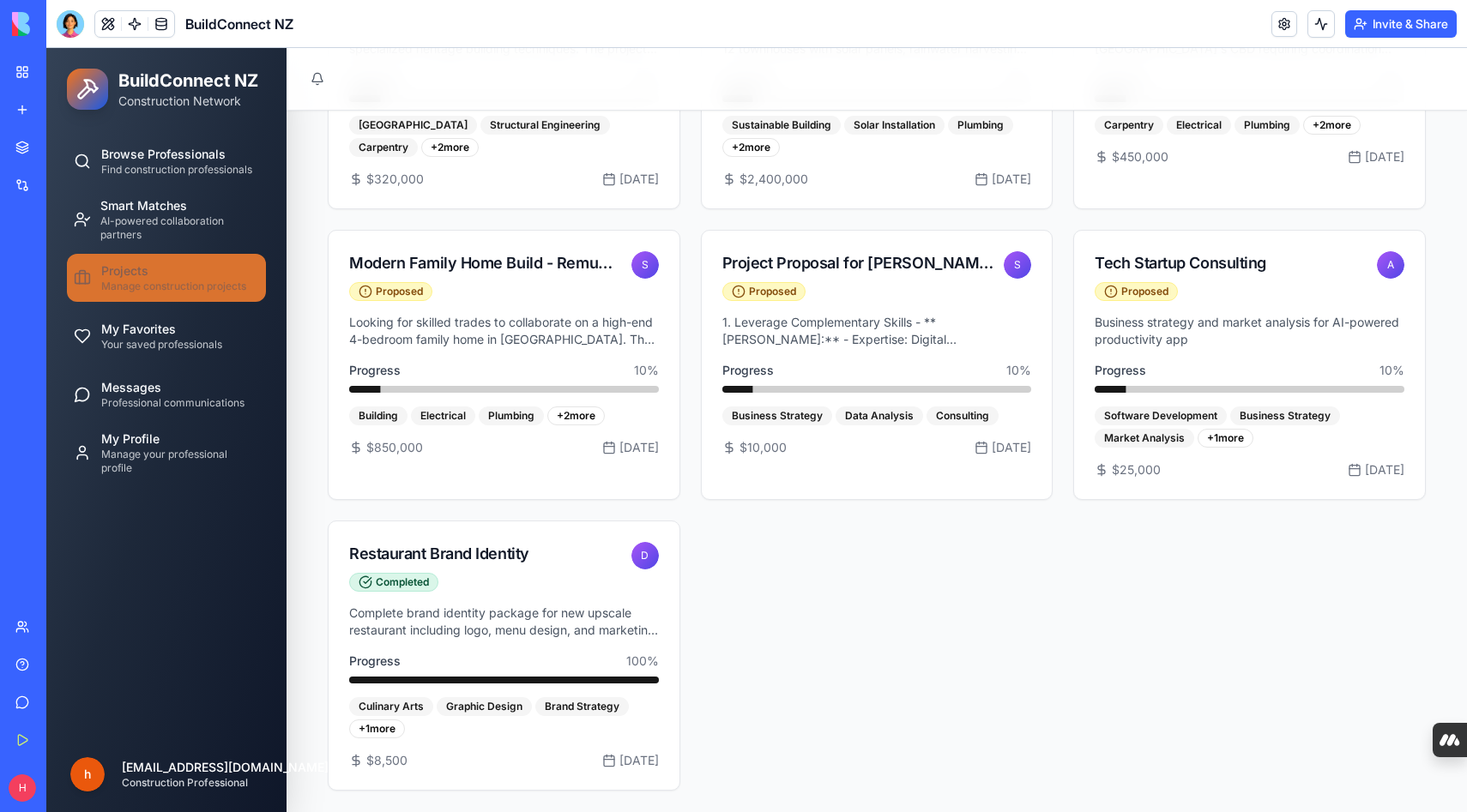
scroll to position [830, 0]
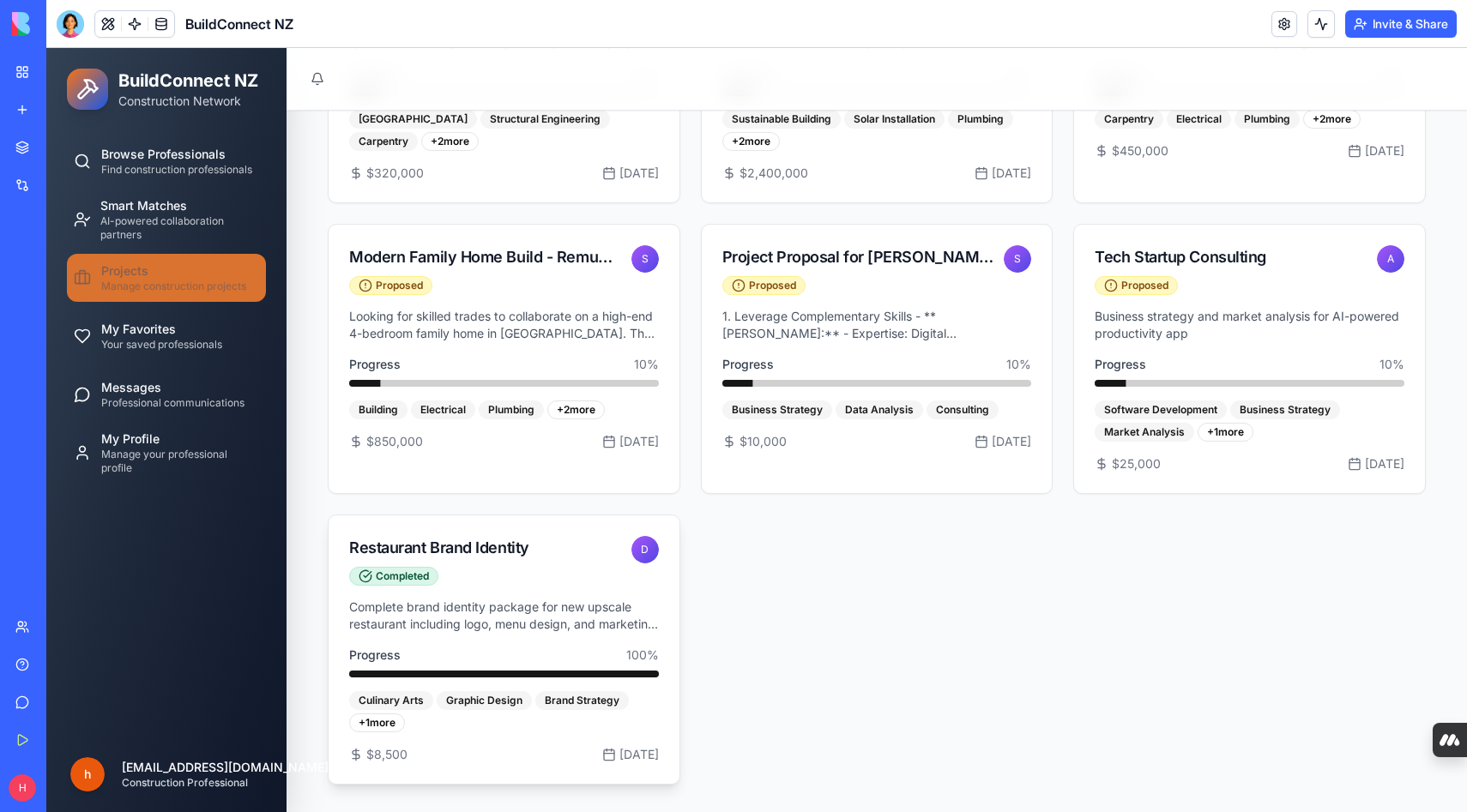
click at [472, 573] on div "Restaurant Brand Identity Completed" at bounding box center [485, 562] width 272 height 53
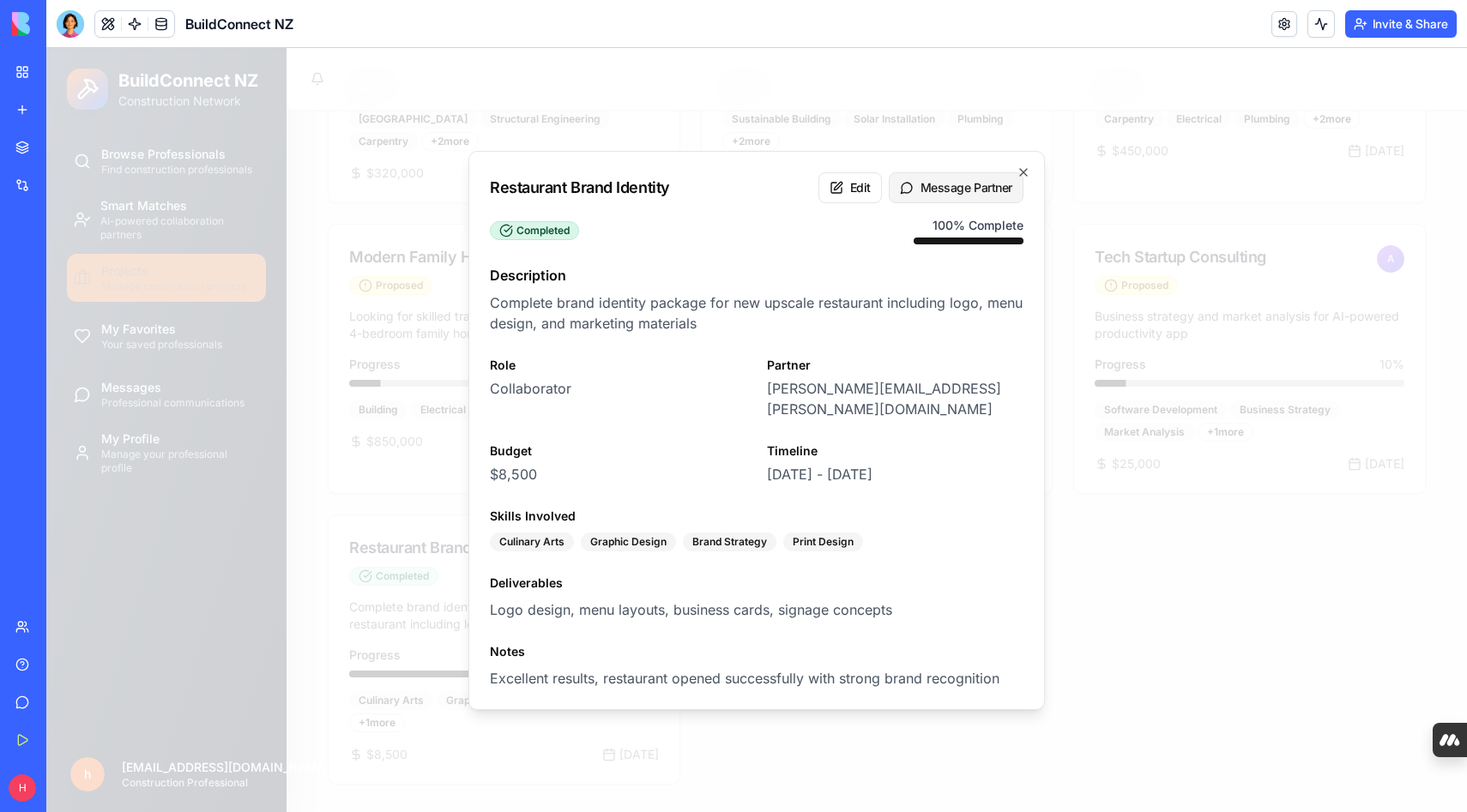
click at [965, 200] on button "Message Partner" at bounding box center [957, 188] width 135 height 31
click at [1024, 176] on icon "button" at bounding box center [1023, 172] width 7 height 7
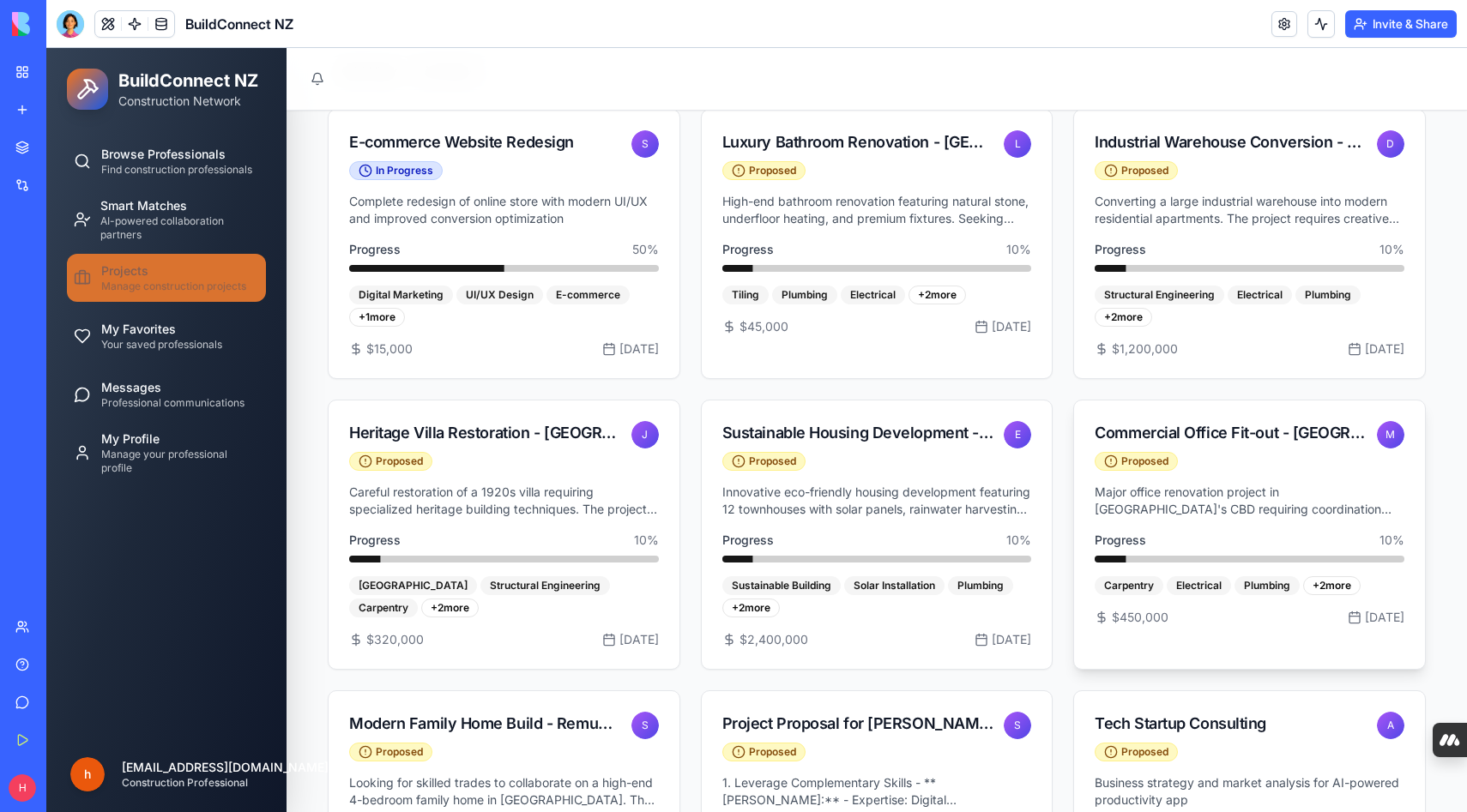
scroll to position [0, 0]
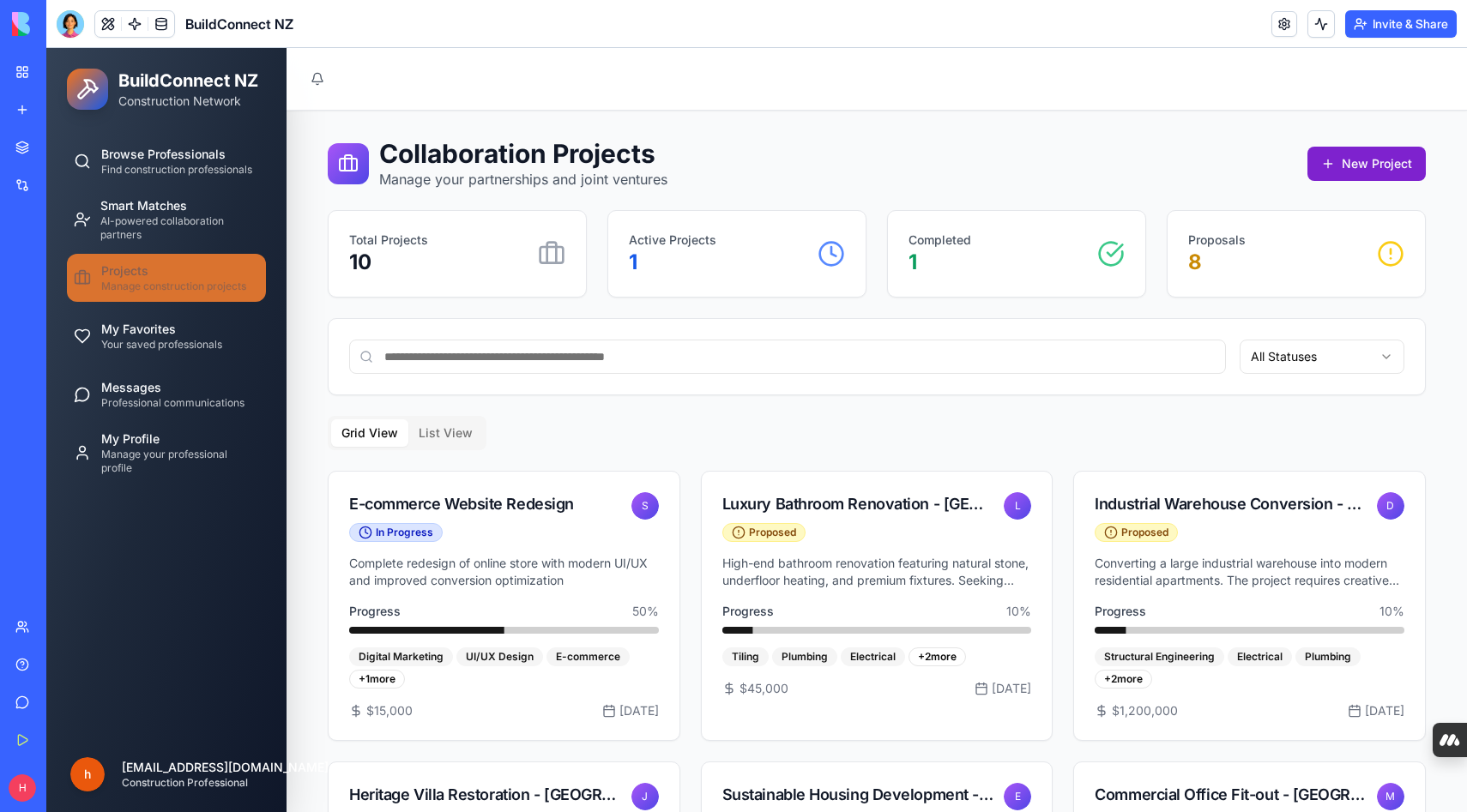
click at [1320, 158] on button "New Project" at bounding box center [1367, 164] width 119 height 35
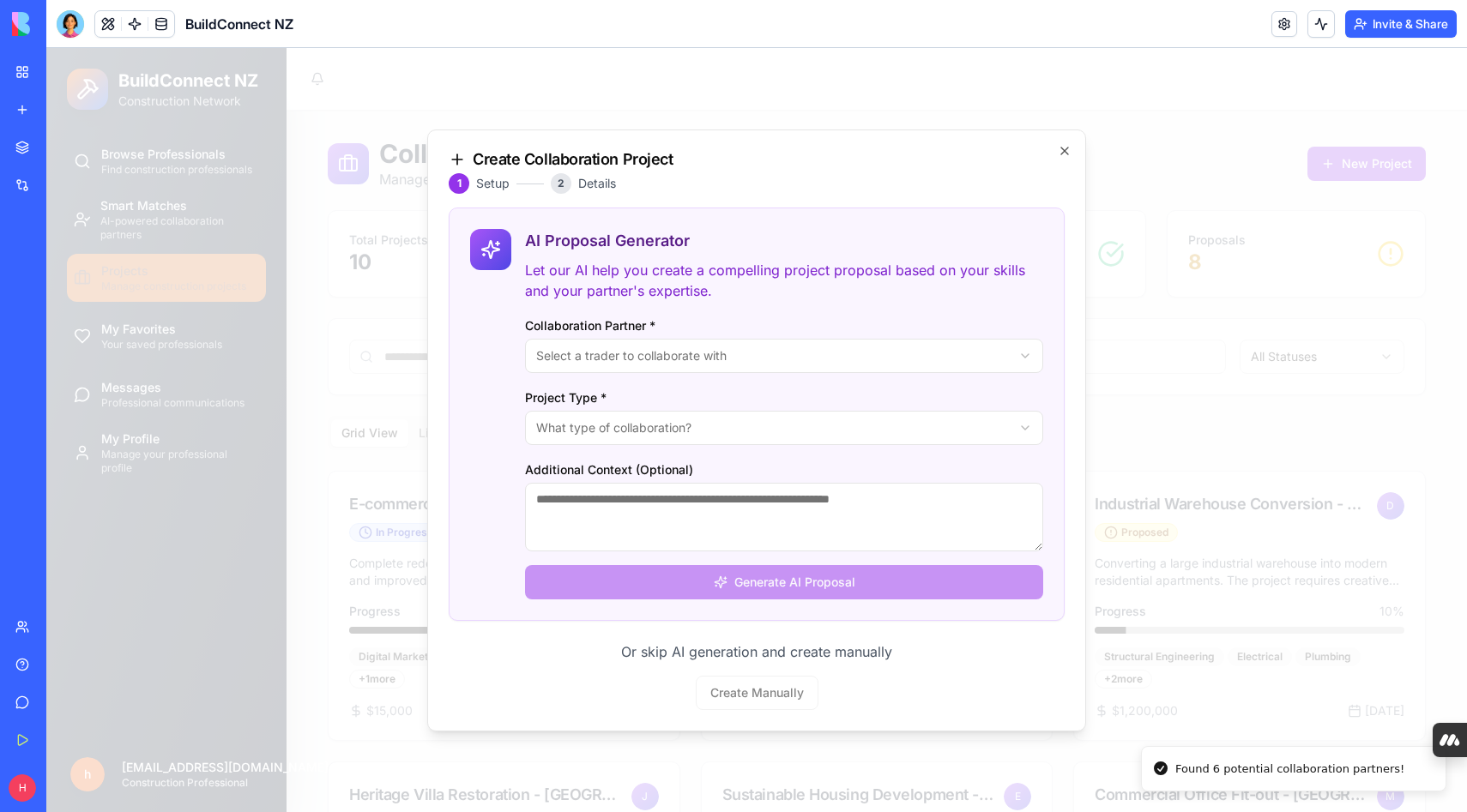
click at [761, 690] on div "Or skip AI generation and create manually Create Manually" at bounding box center [757, 675] width 616 height 68
click at [727, 694] on div "Or skip AI generation and create manually Create Manually" at bounding box center [757, 675] width 616 height 68
click at [746, 687] on div "Or skip AI generation and create manually Create Manually" at bounding box center [757, 675] width 616 height 68
click at [737, 694] on div "Or skip AI generation and create manually Create Manually" at bounding box center [757, 675] width 616 height 68
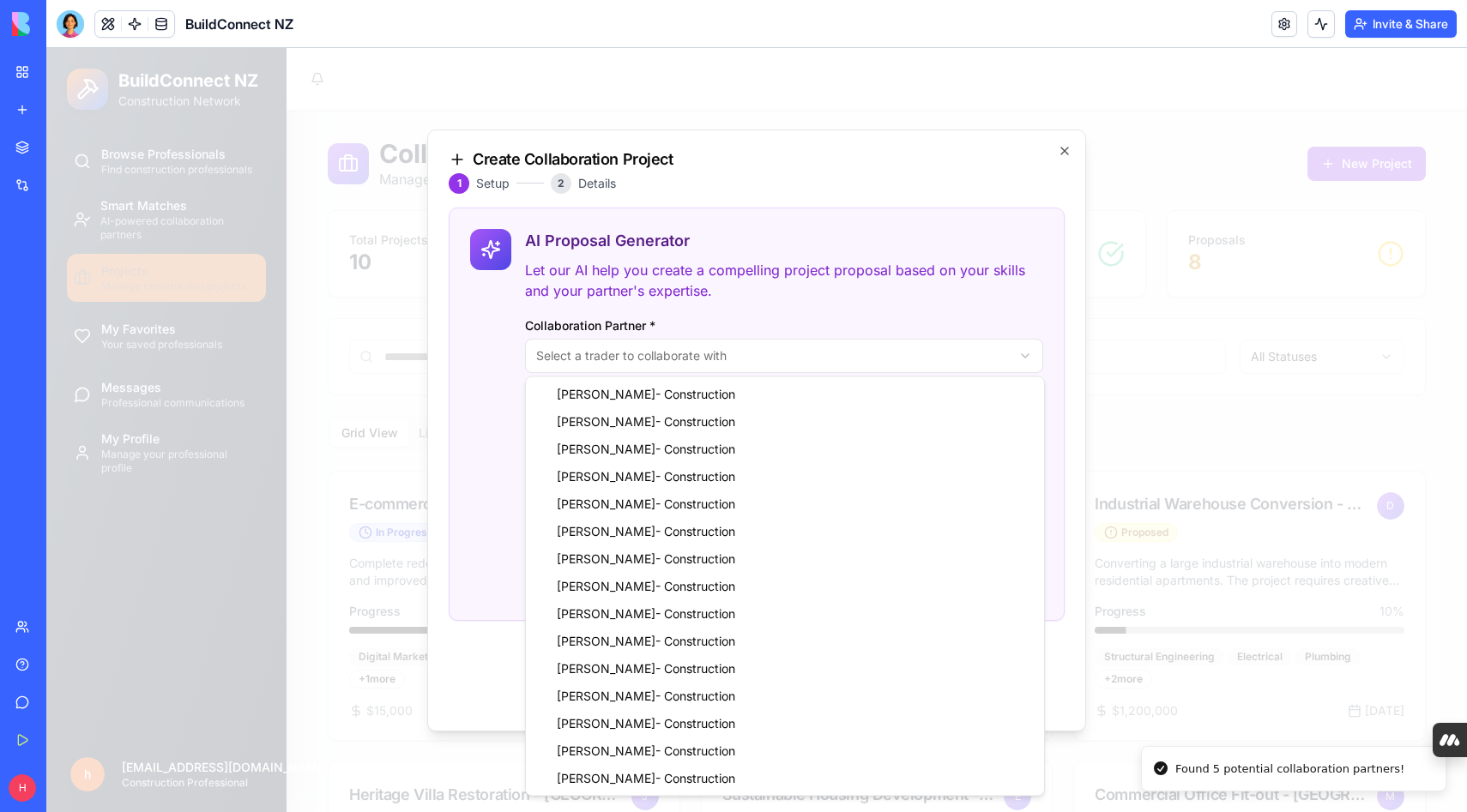
click at [1233, 771] on div at bounding box center [757, 431] width 1421 height 764
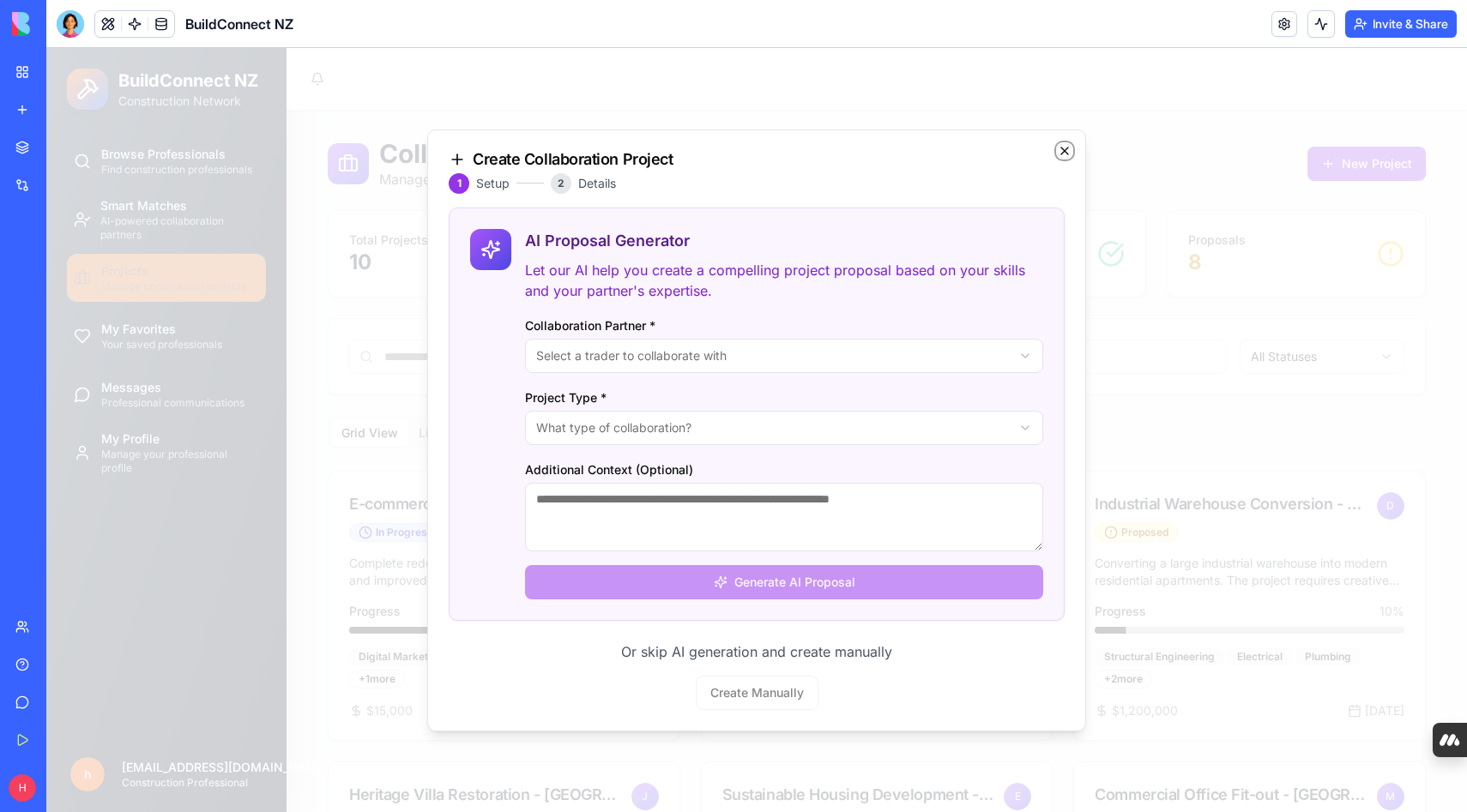
click at [1068, 150] on icon "button" at bounding box center [1065, 151] width 14 height 14
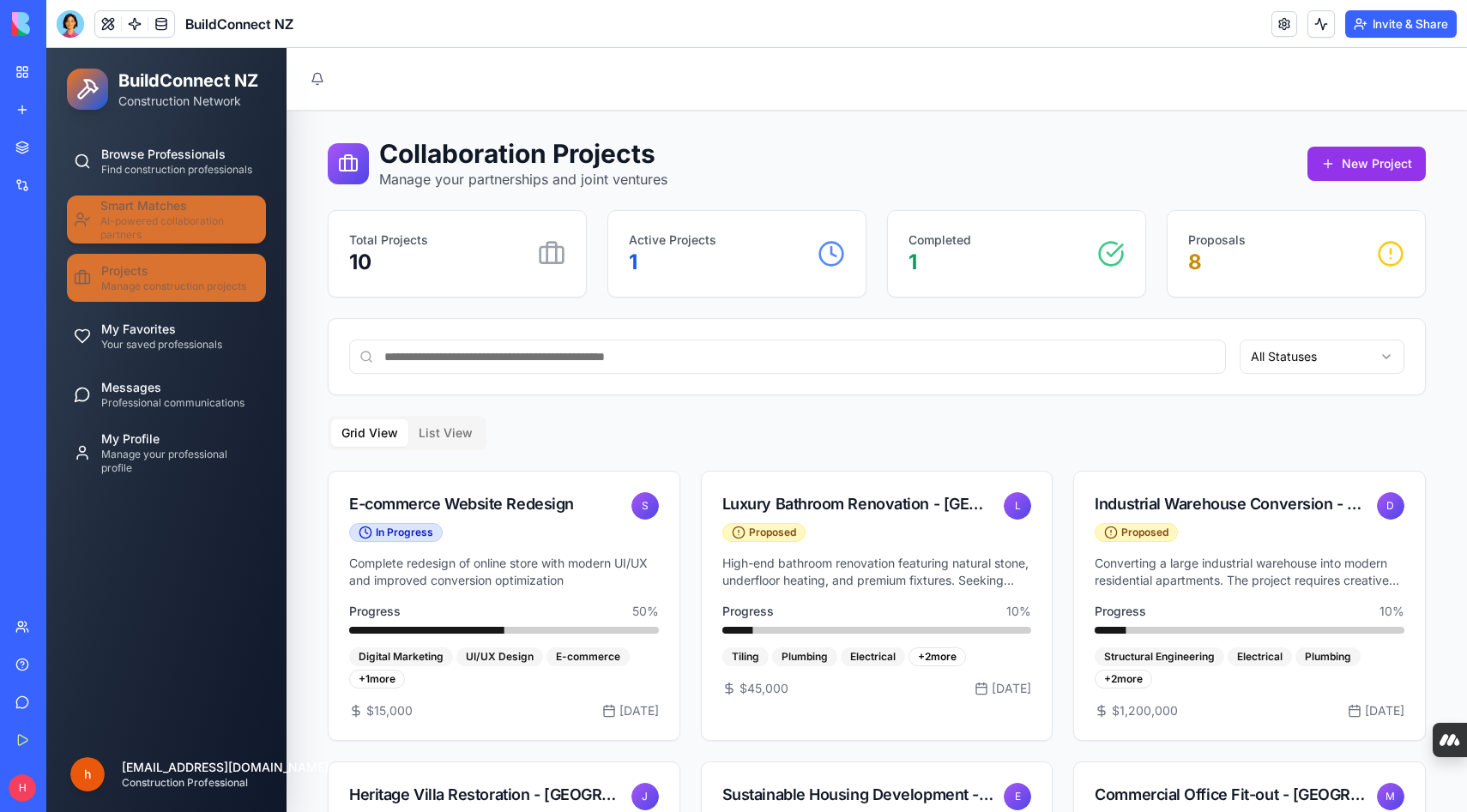
click at [162, 208] on span "Smart Matches" at bounding box center [144, 206] width 86 height 17
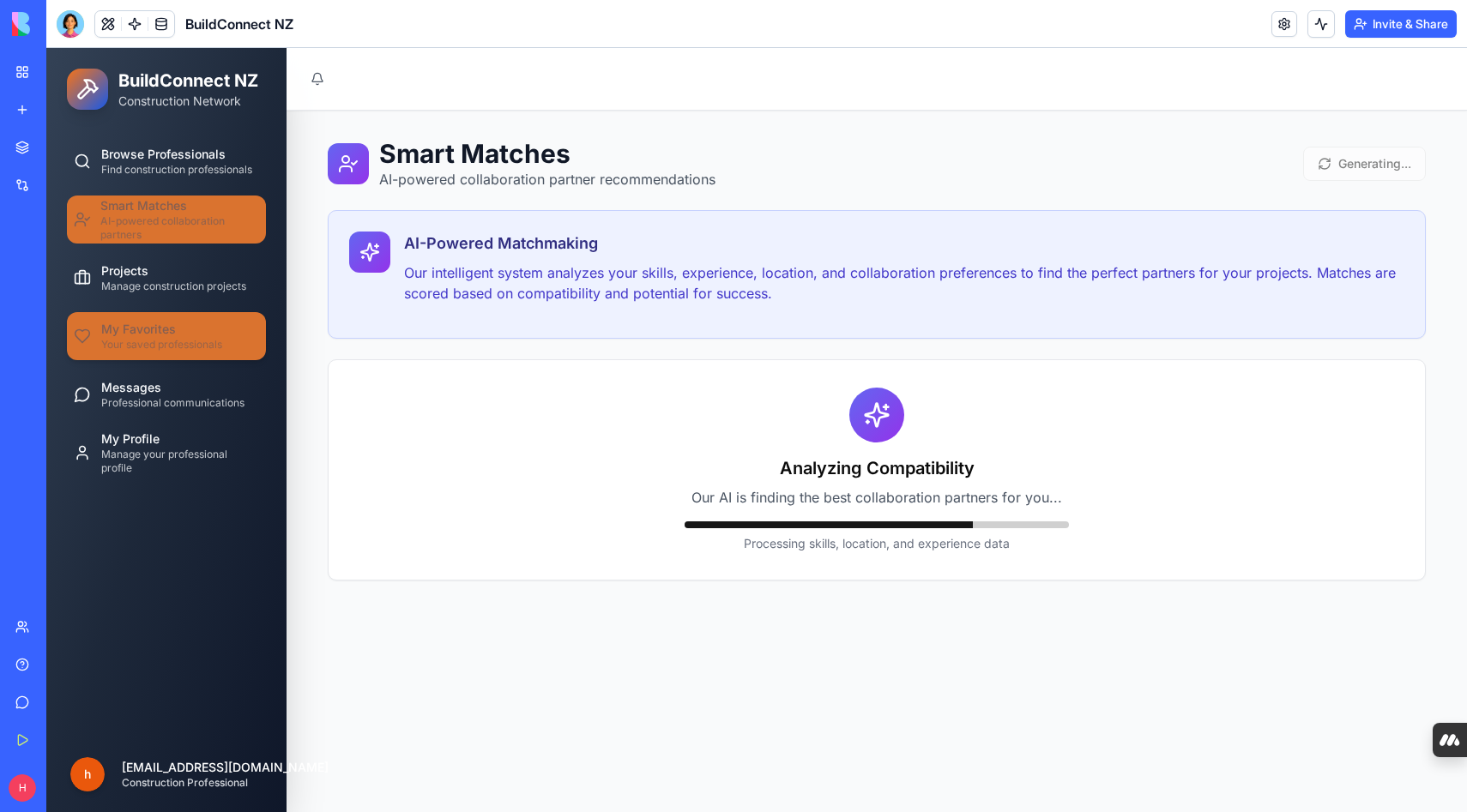
click at [138, 330] on span "My Favorites" at bounding box center [138, 329] width 74 height 17
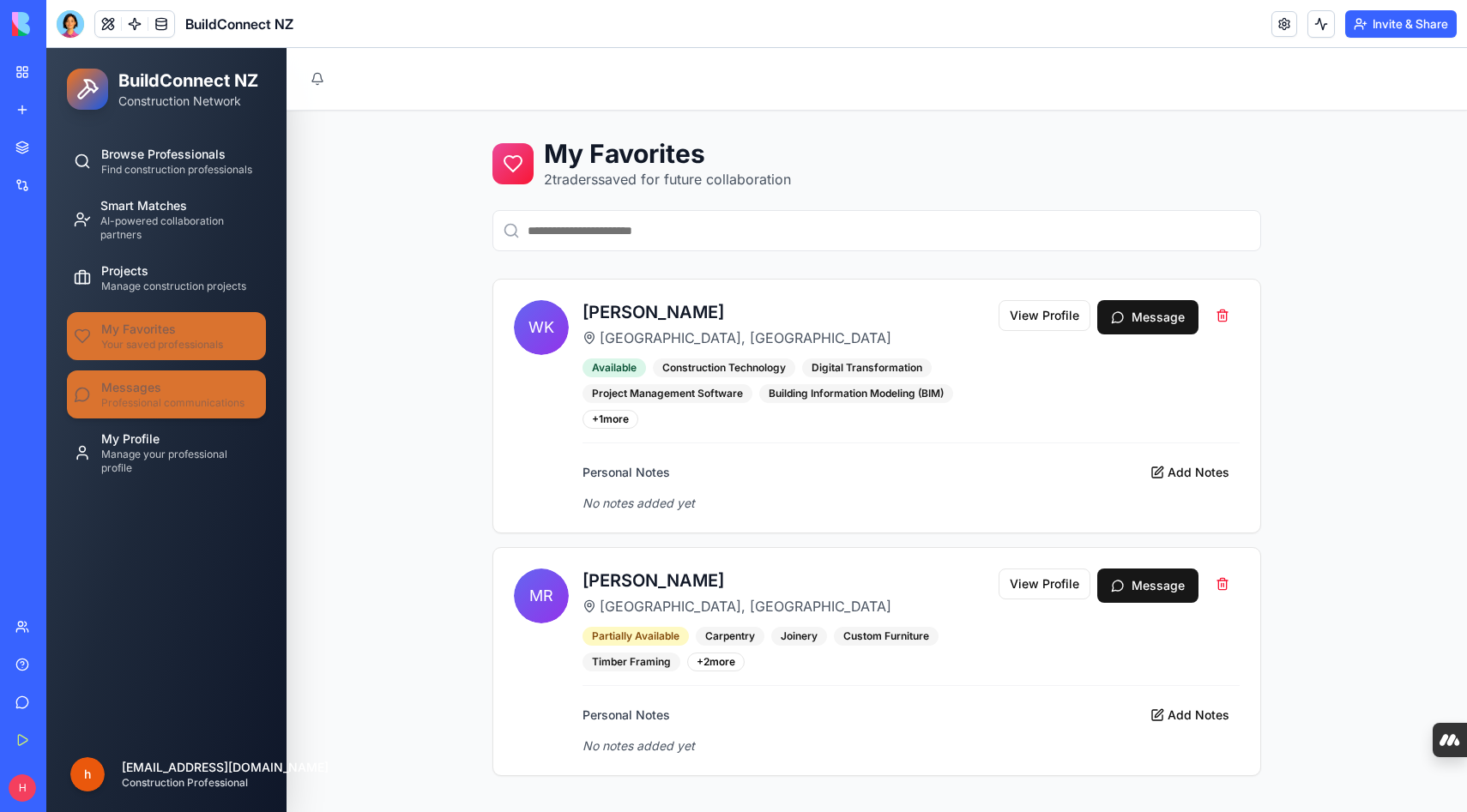
click at [138, 393] on span "Messages" at bounding box center [131, 387] width 60 height 17
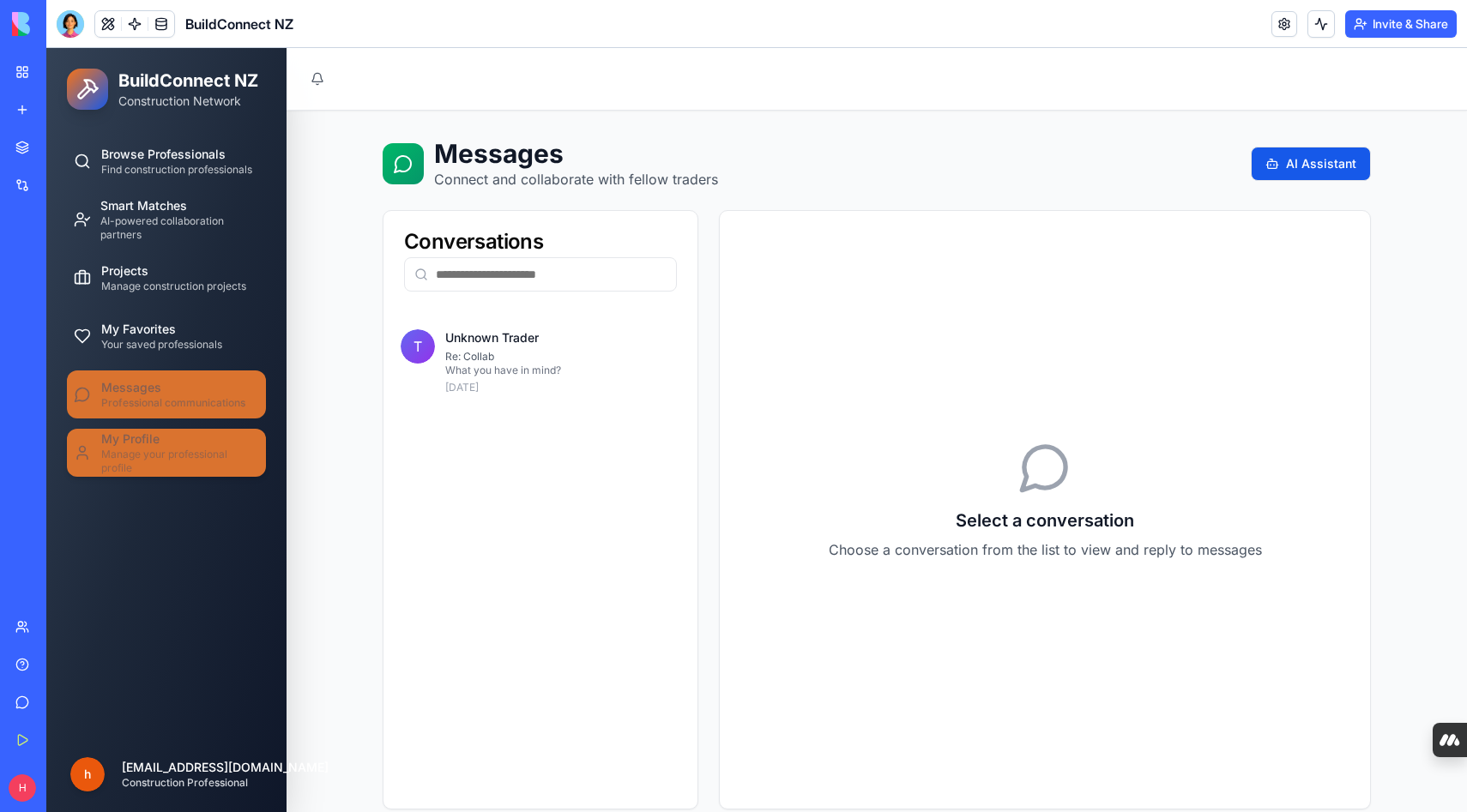
click at [135, 450] on span "Manage your professional profile" at bounding box center [180, 462] width 158 height 28
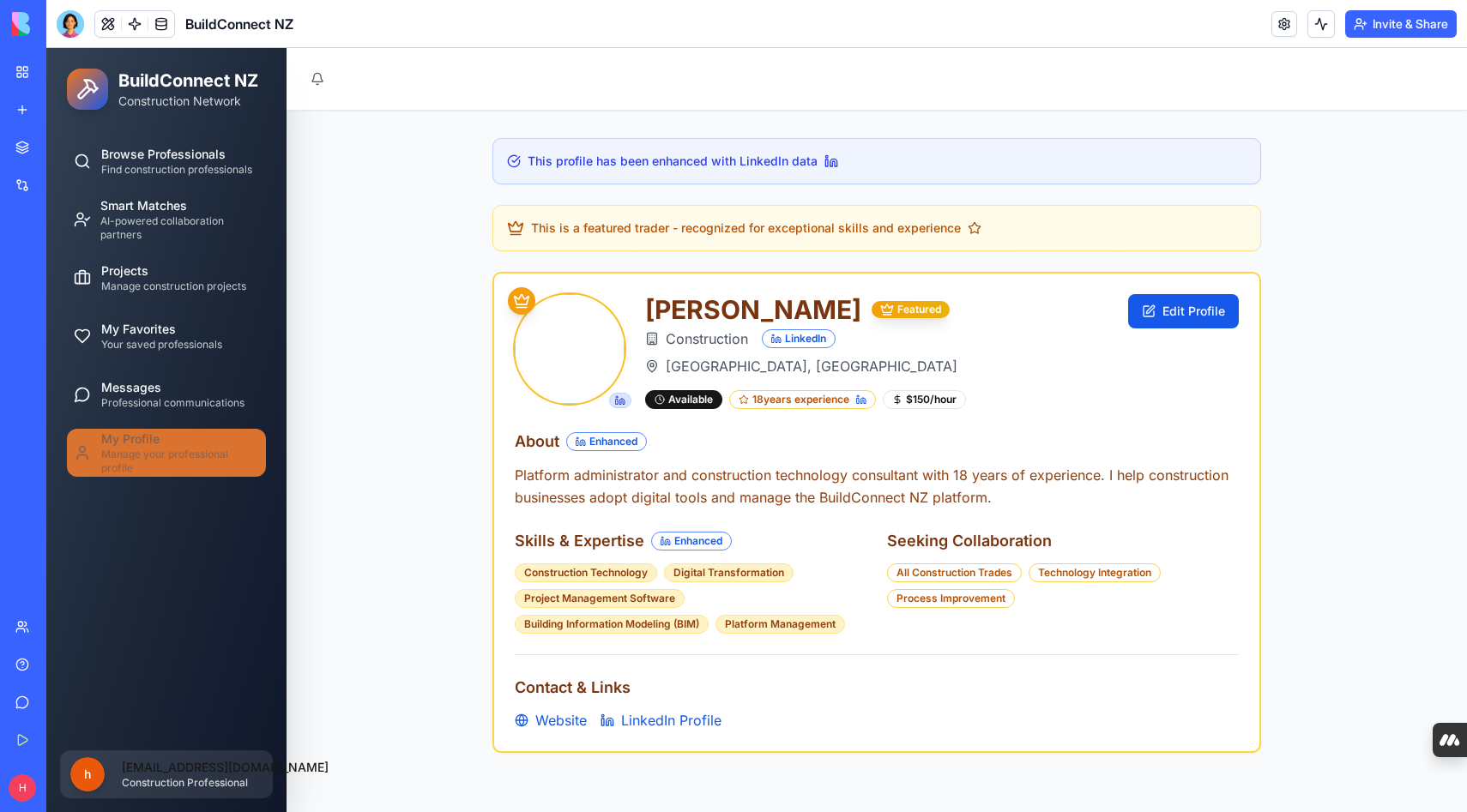
click at [151, 781] on html "BuildConnect NZ Construction Network Browse Professionals Find construction pro…" at bounding box center [757, 489] width 1421 height 882
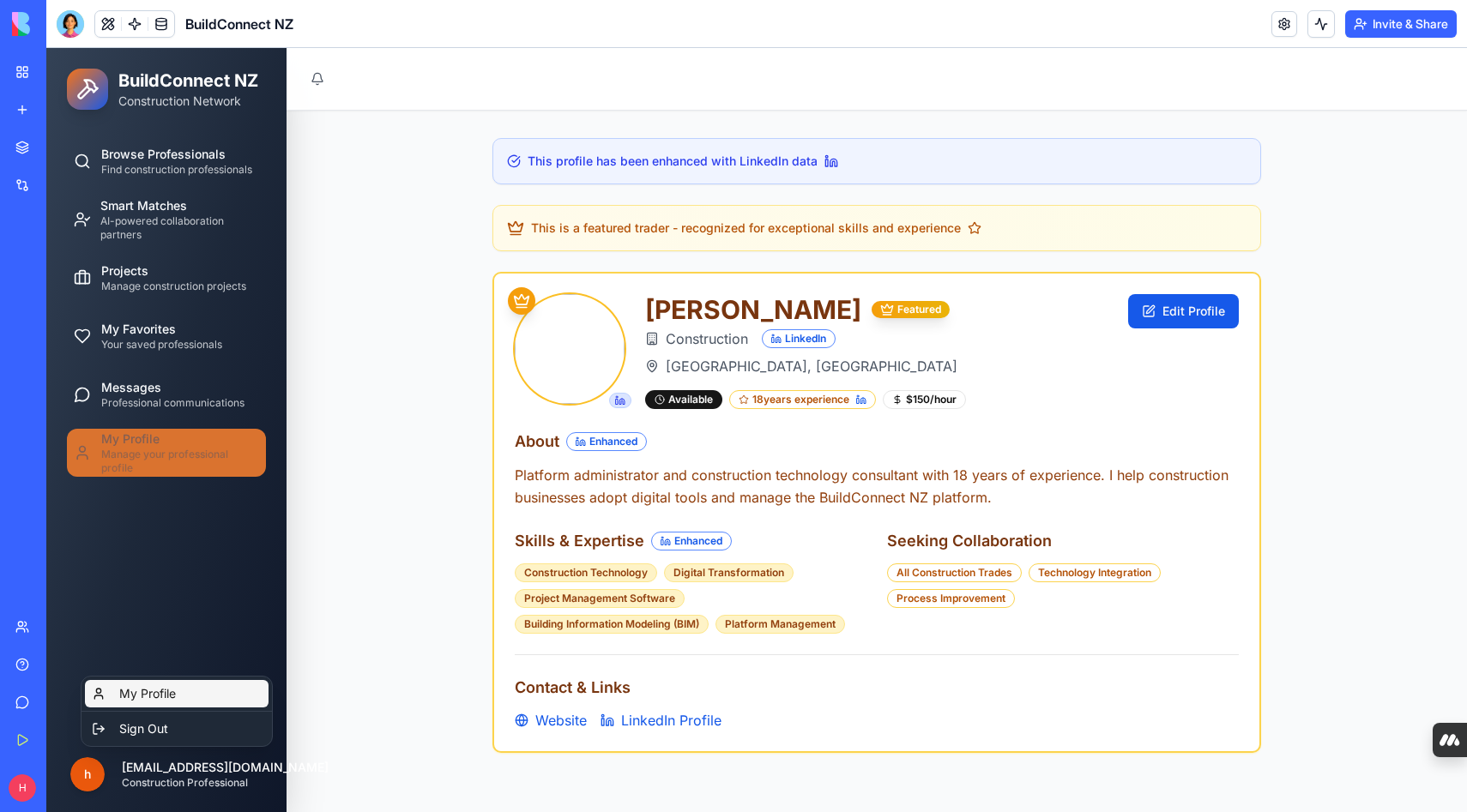
click at [152, 690] on link "My Profile" at bounding box center [176, 694] width 183 height 28
click at [106, 21] on button at bounding box center [108, 24] width 26 height 26
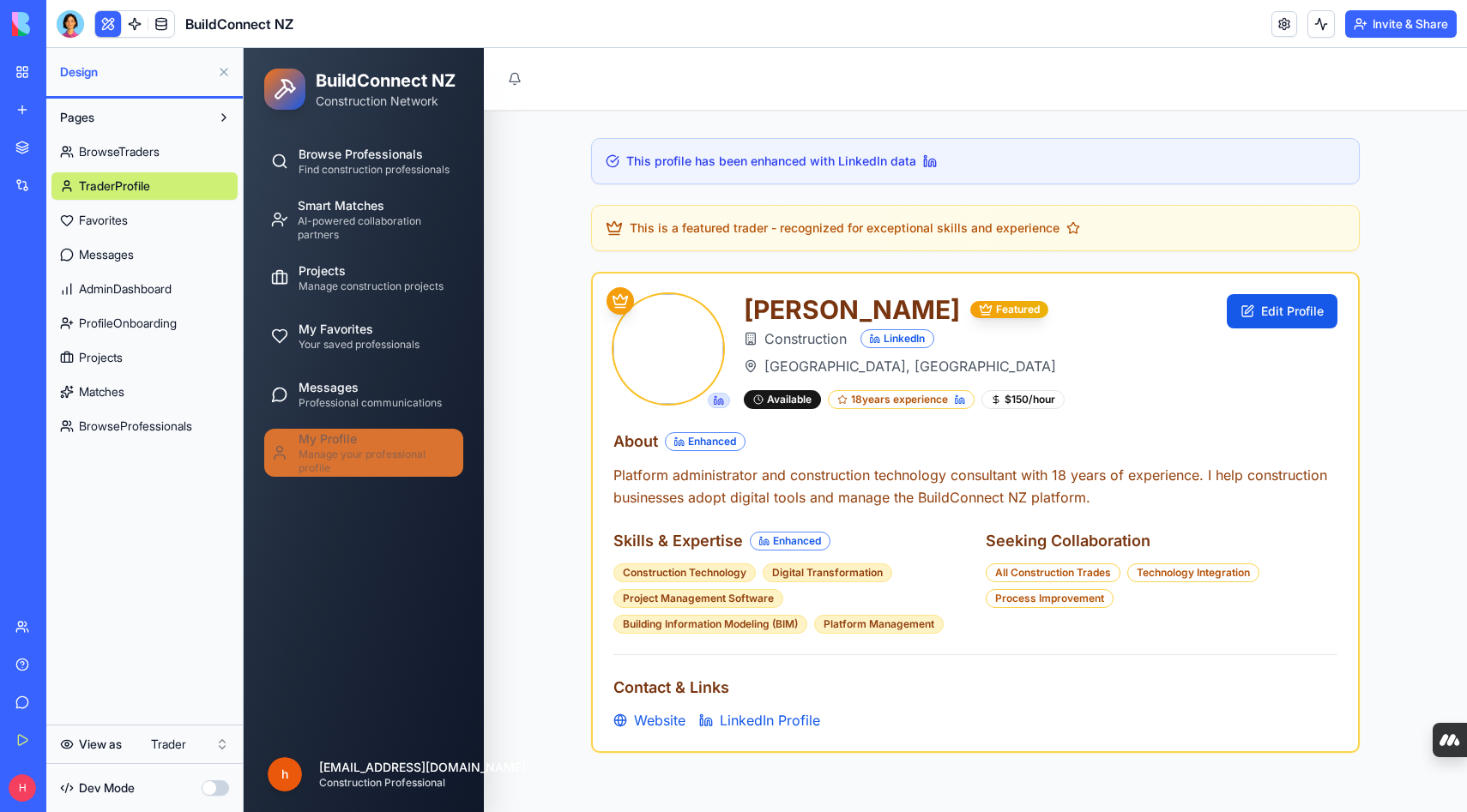
click at [168, 743] on html "My Workspace New app Marketplace Integrations Recent Quote Request Form BuildCo…" at bounding box center [734, 406] width 1467 height 812
click at [156, 785] on button "Upgrade" at bounding box center [163, 789] width 64 height 28
click at [113, 783] on span "Business Trial 3 days left" at bounding box center [84, 789] width 74 height 35
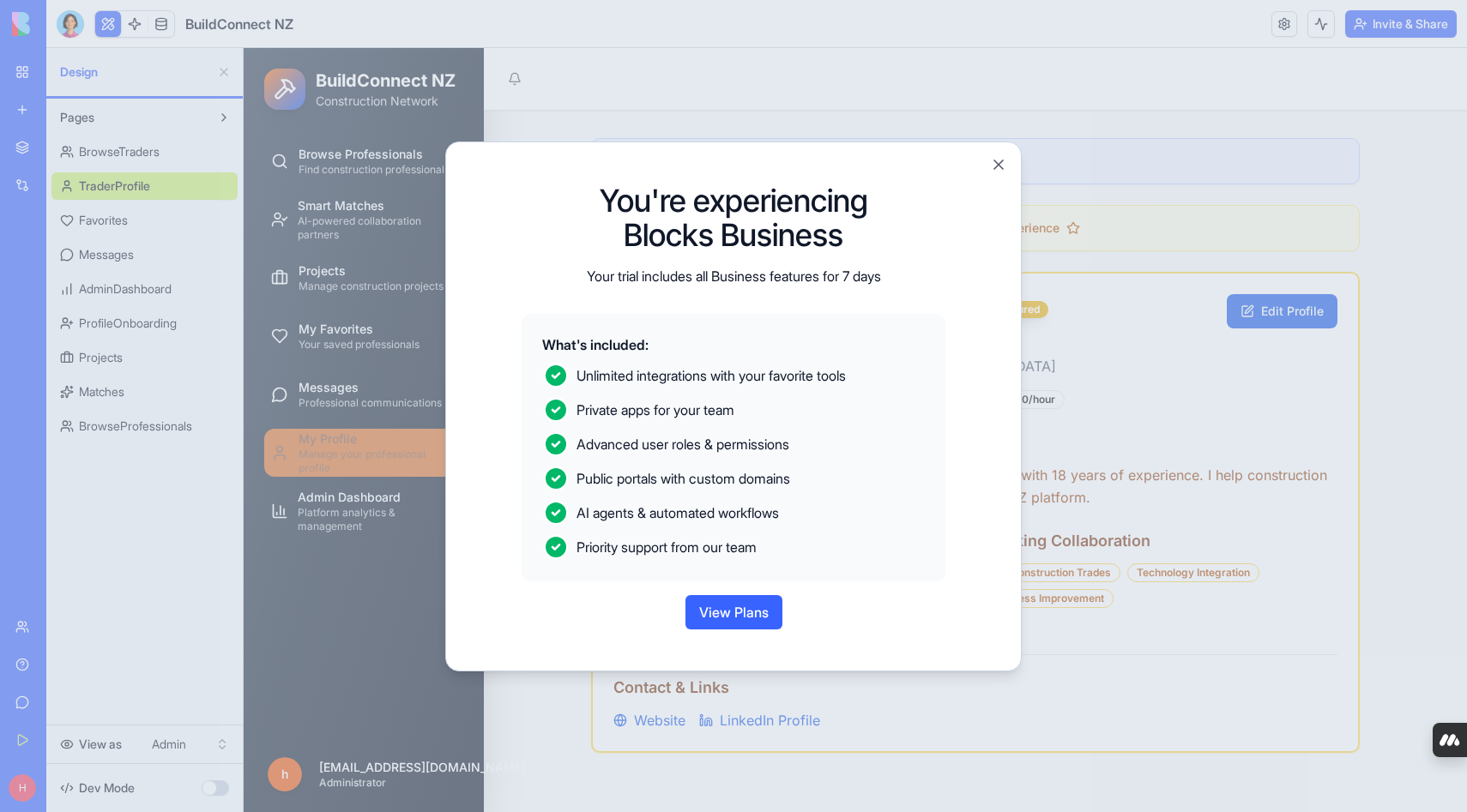
click at [706, 606] on button "View Plans" at bounding box center [734, 612] width 97 height 35
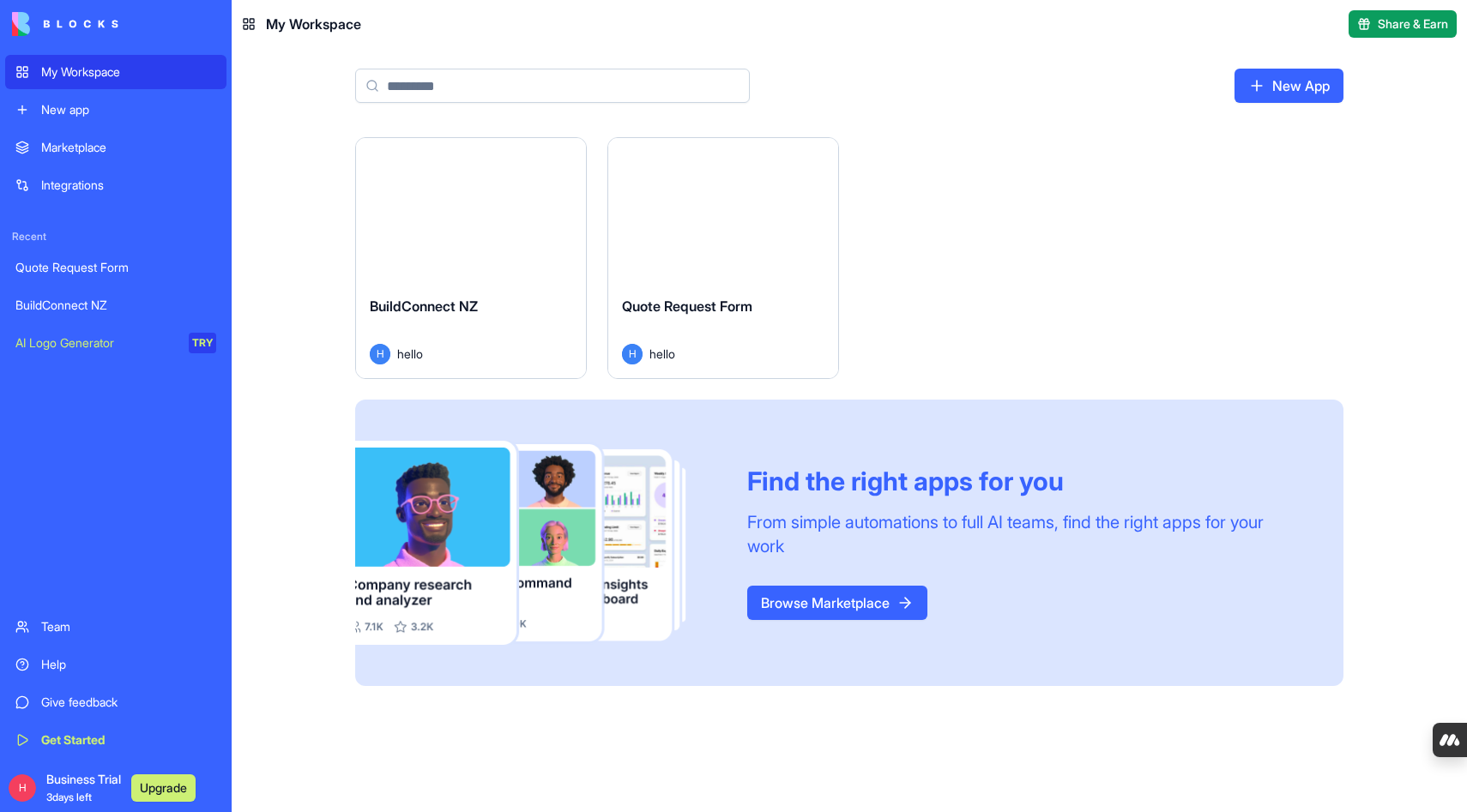
click at [84, 777] on span "Business Trial 3 days left" at bounding box center [84, 789] width 74 height 35
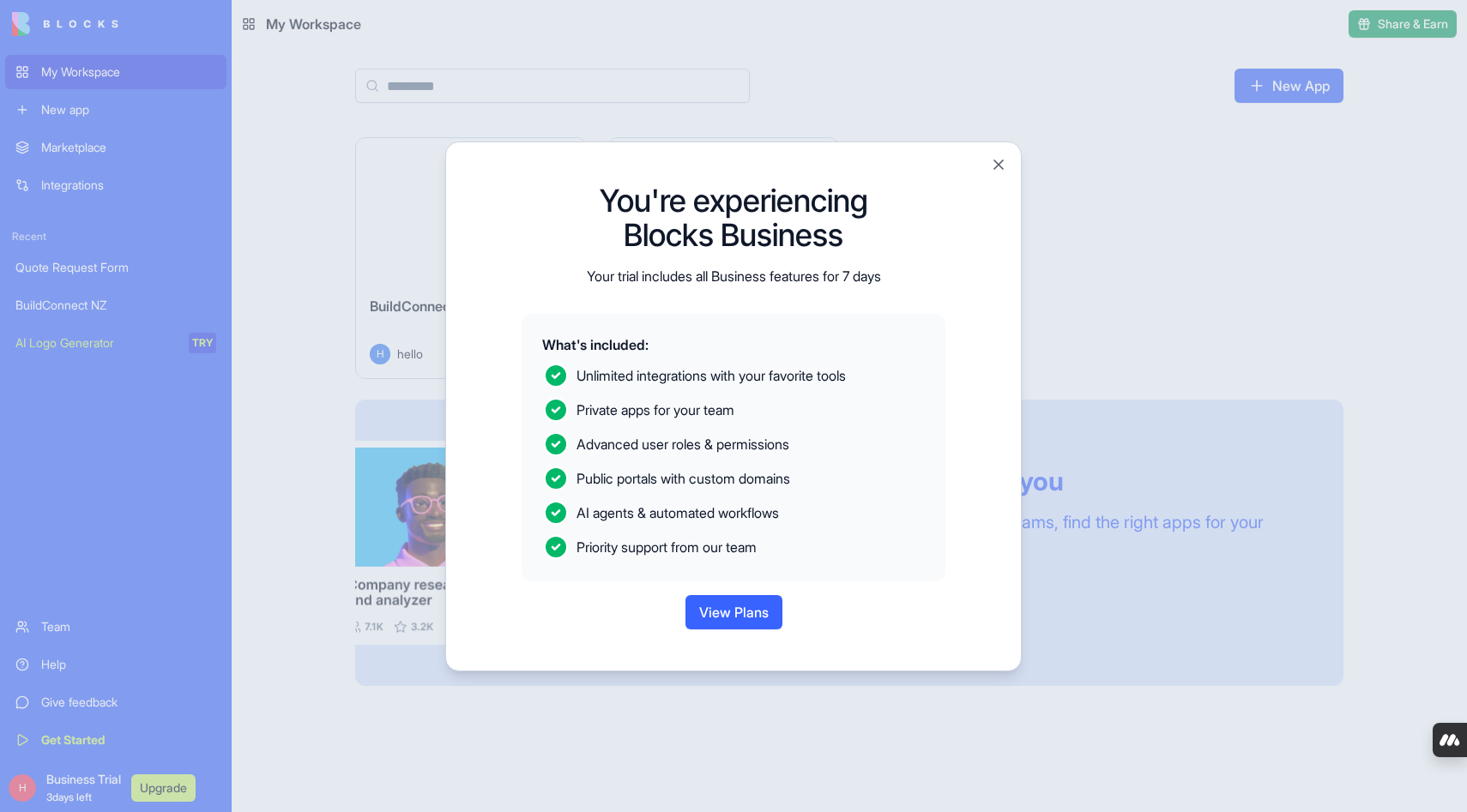
click at [84, 777] on div at bounding box center [734, 406] width 1467 height 812
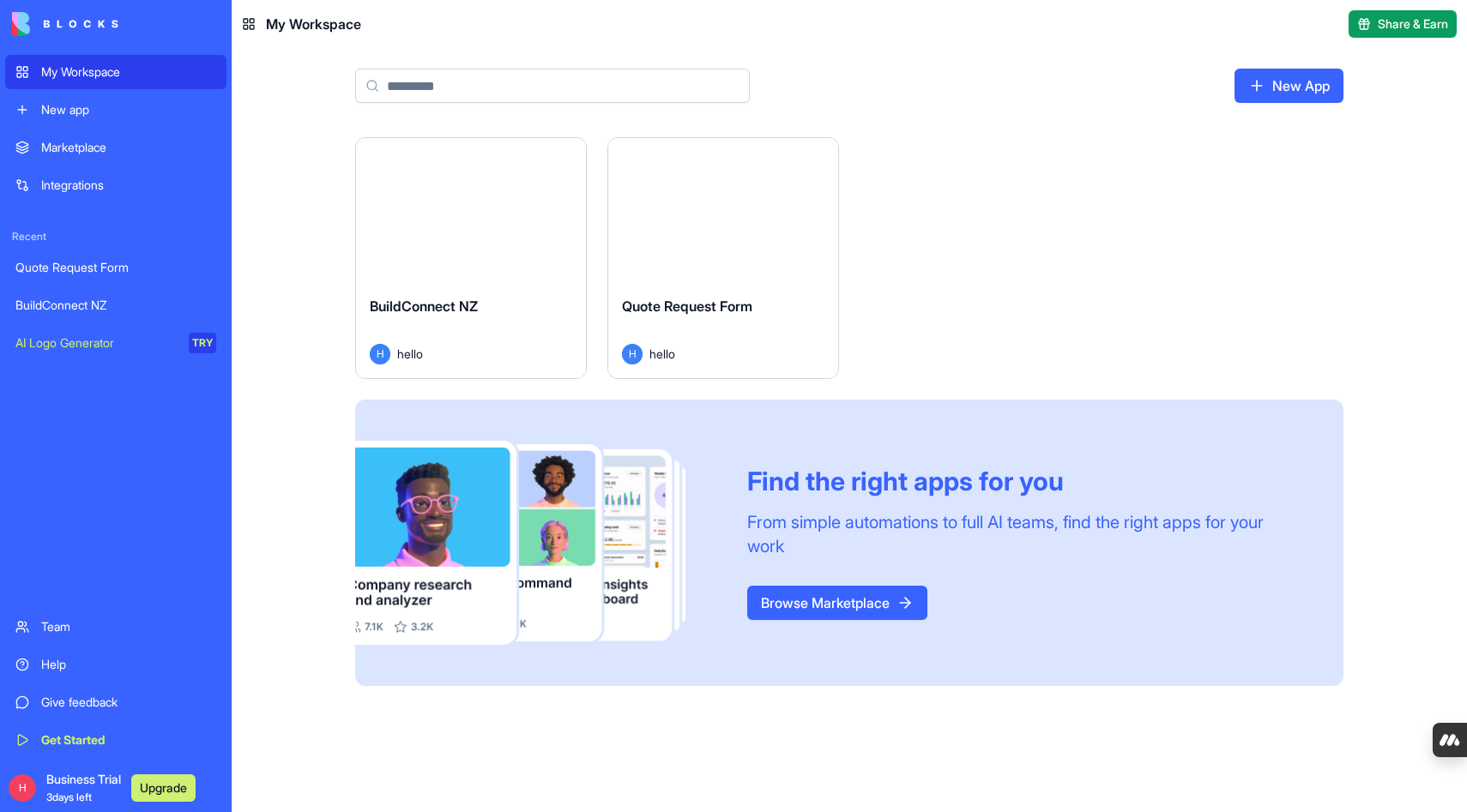
click at [77, 796] on span "3 days left" at bounding box center [69, 797] width 46 height 13
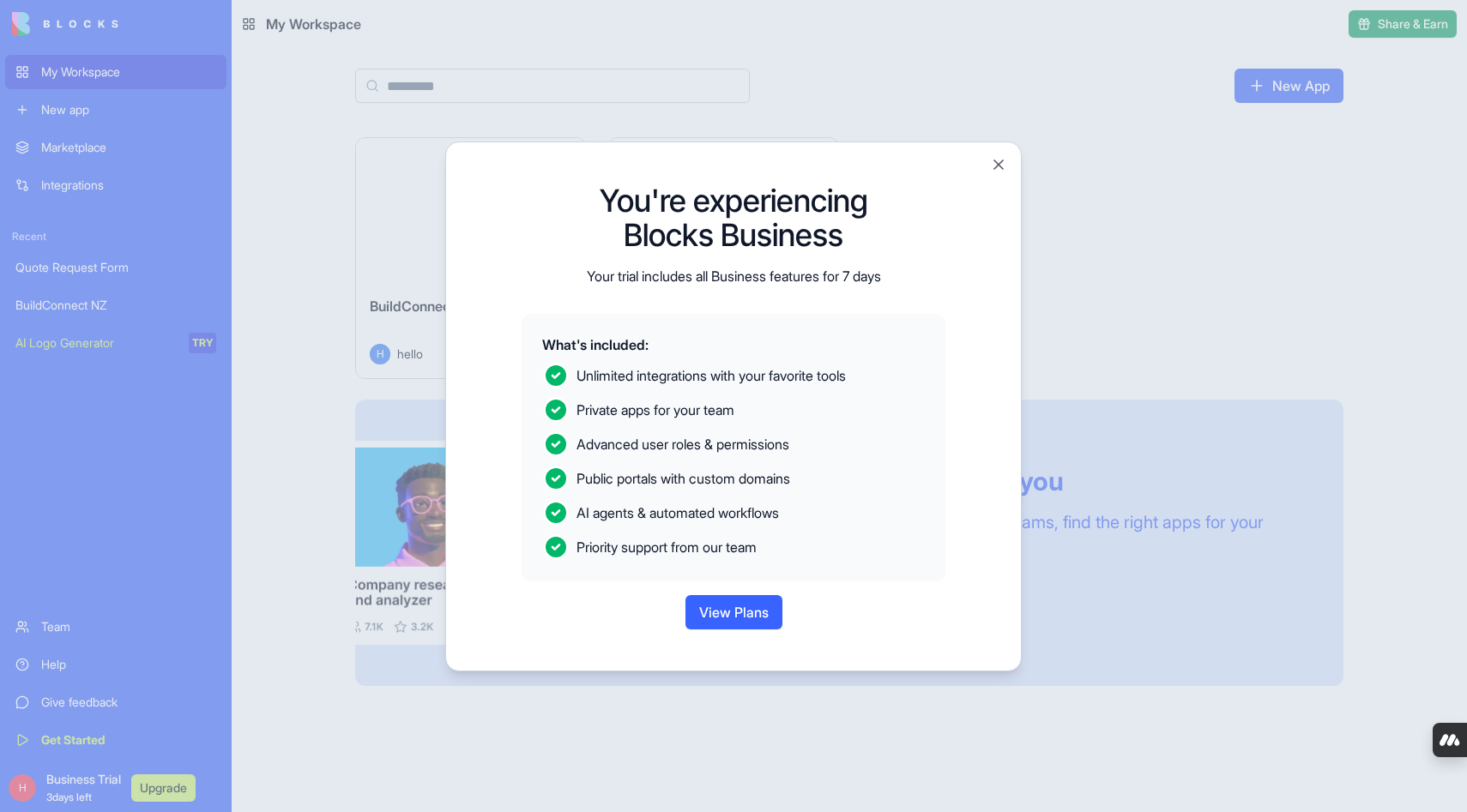
click at [77, 796] on div at bounding box center [734, 406] width 1467 height 812
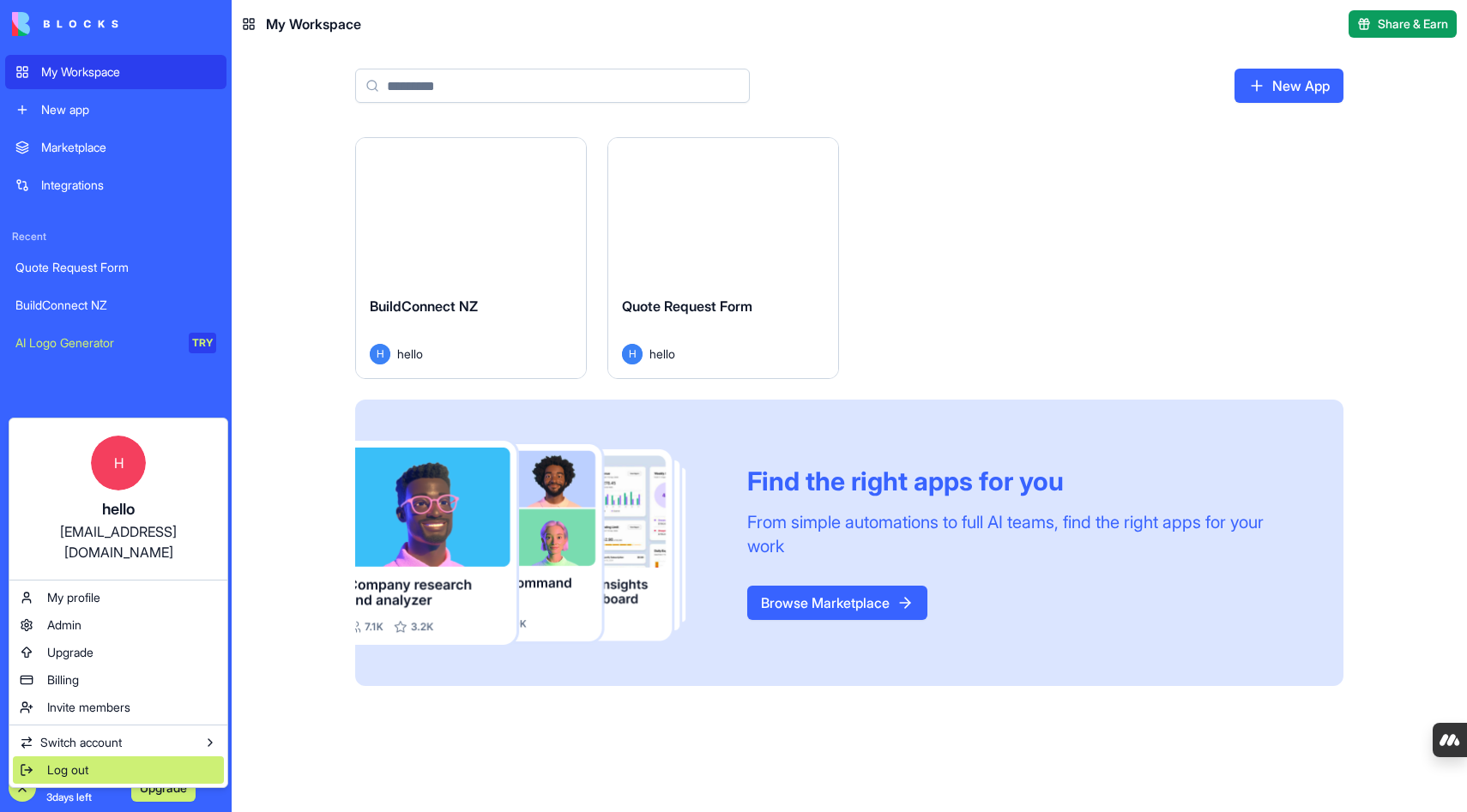
click at [62, 762] on span "Log out" at bounding box center [68, 770] width 42 height 17
